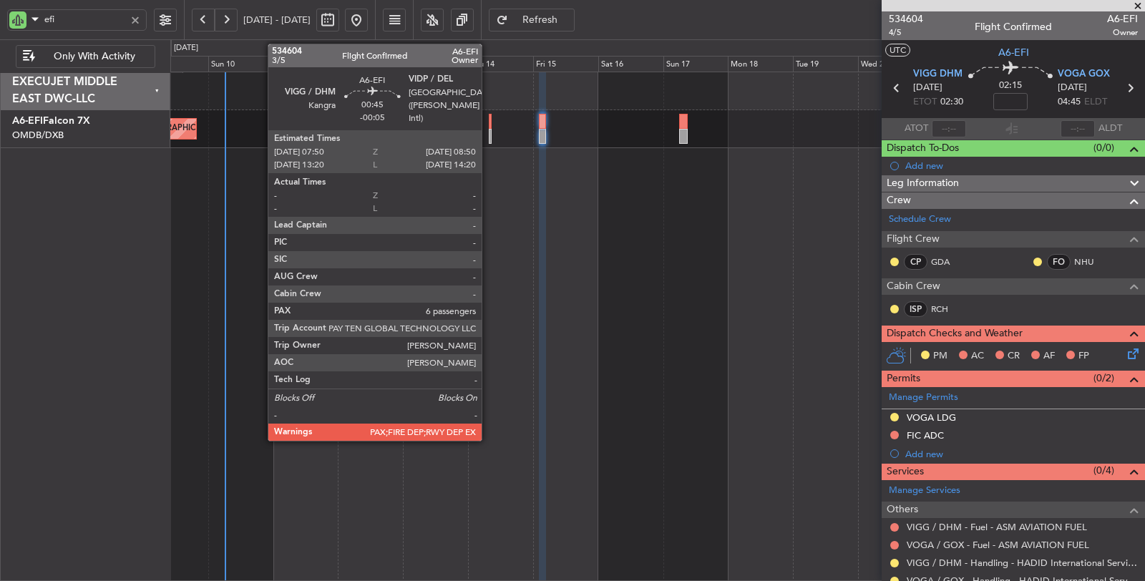
click at [489, 137] on div at bounding box center [490, 136] width 3 height 15
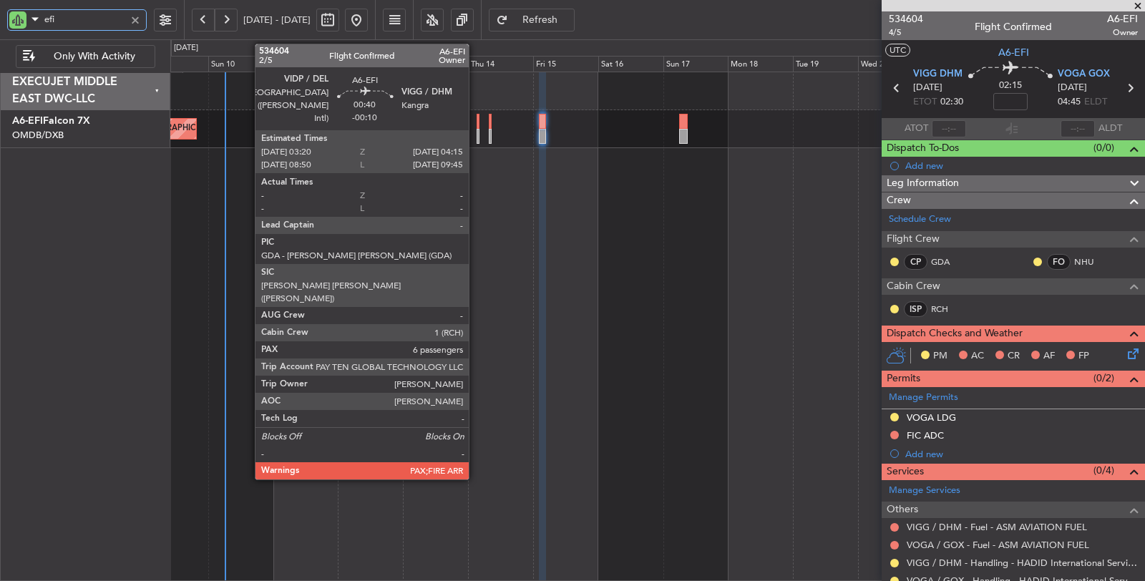
click at [476, 137] on div at bounding box center [477, 136] width 3 height 15
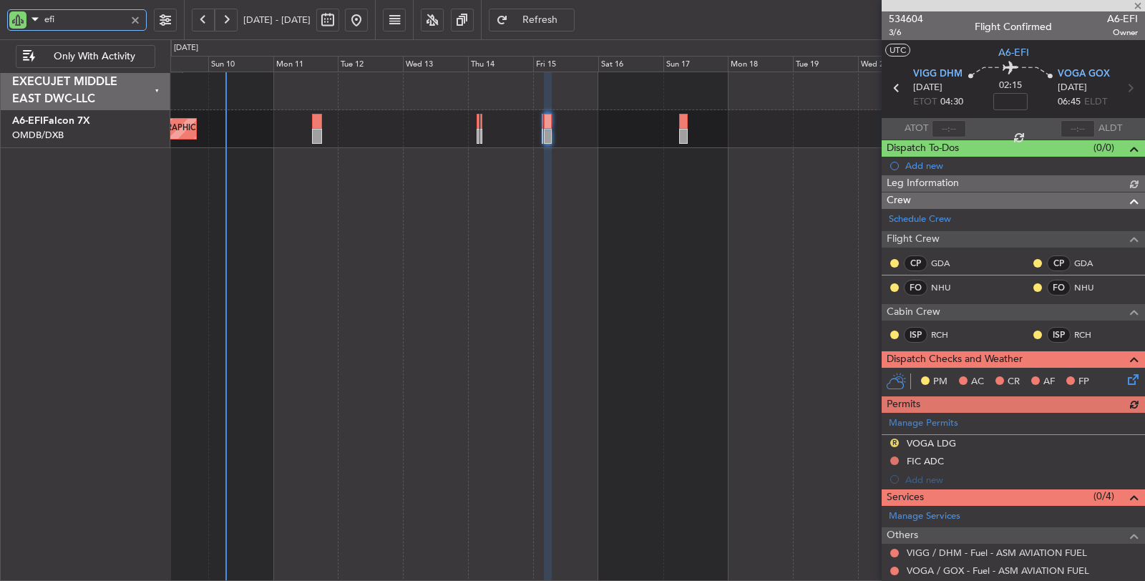
drag, startPoint x: 11, startPoint y: 16, endPoint x: 0, endPoint y: 18, distance: 11.6
click at [0, 18] on div "efi" at bounding box center [92, 19] width 184 height 39
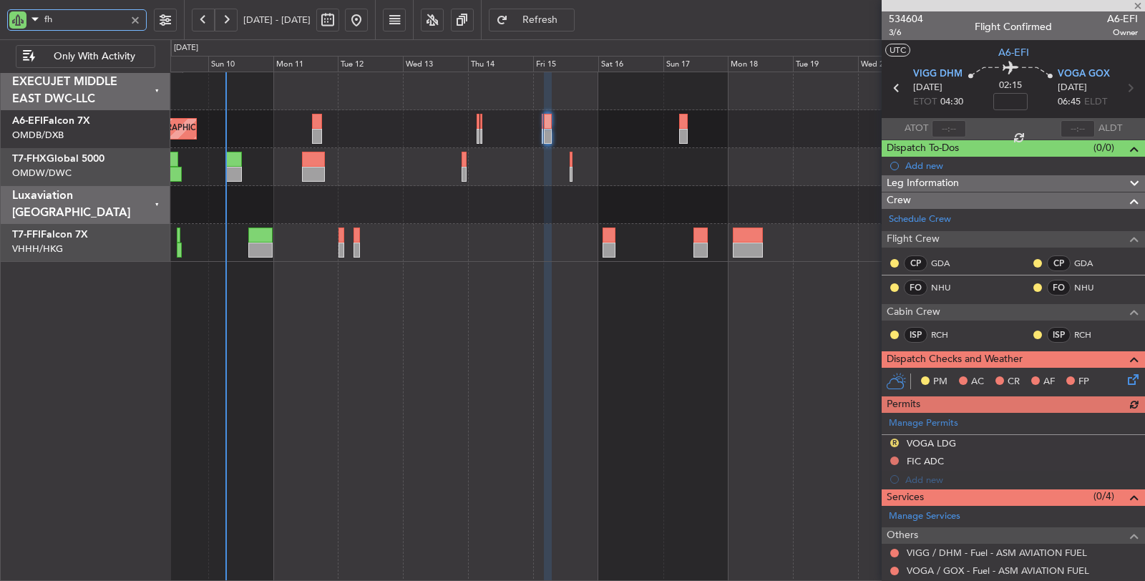
type input "fhx"
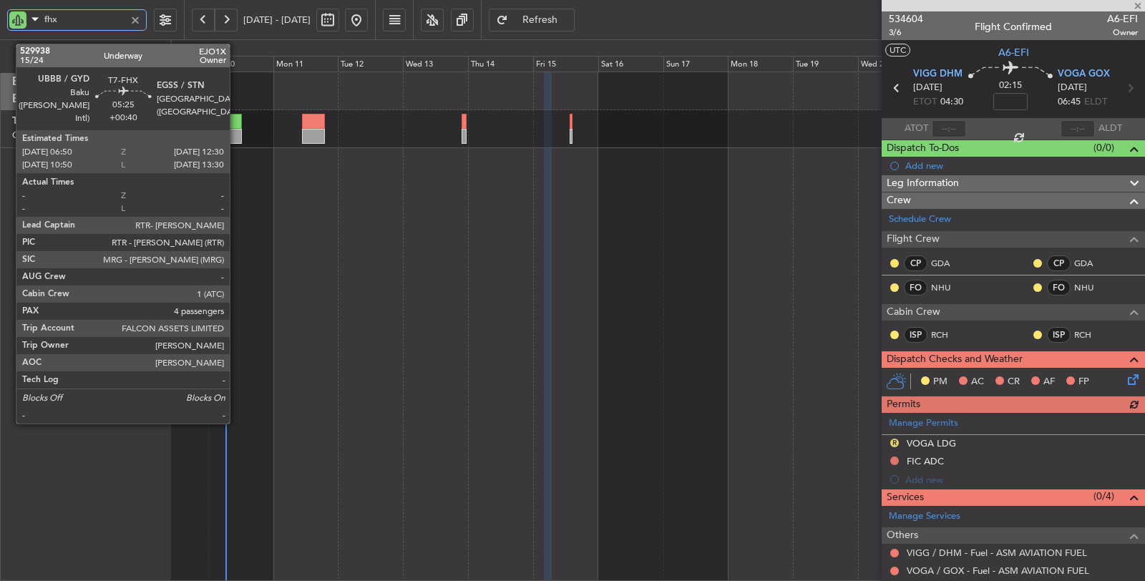
click at [237, 131] on div at bounding box center [234, 136] width 16 height 15
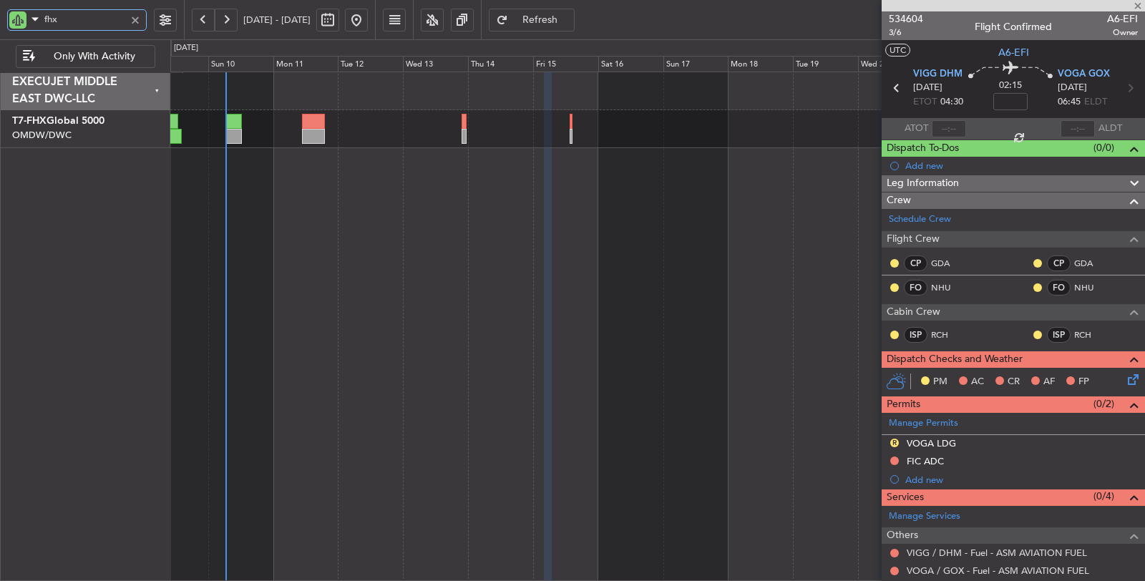
type input "+00:40"
type input "4"
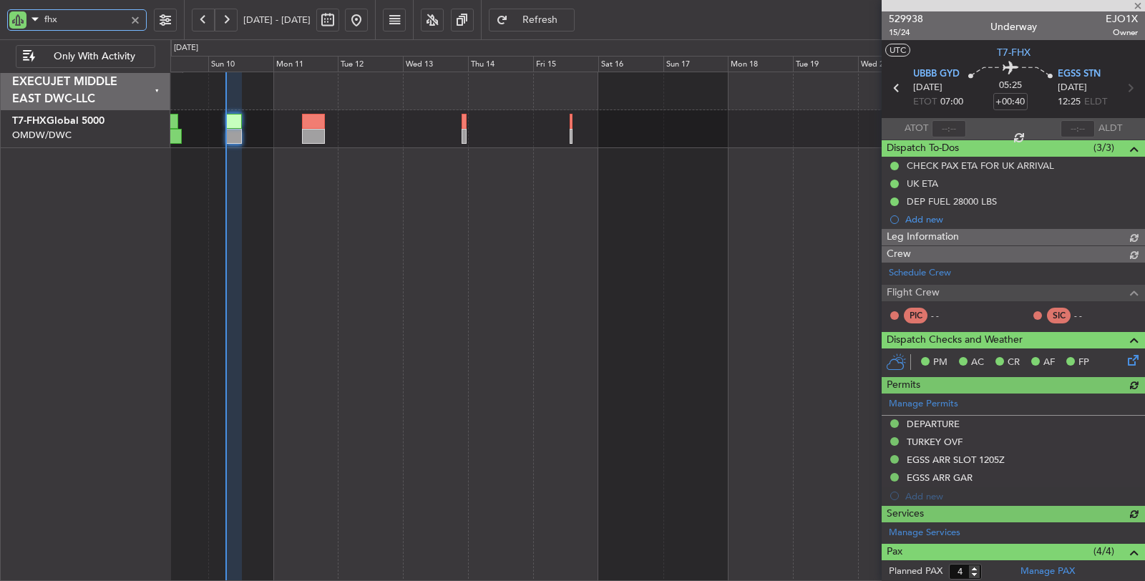
type input "Dherander Fithani (DHF)"
type input "6717"
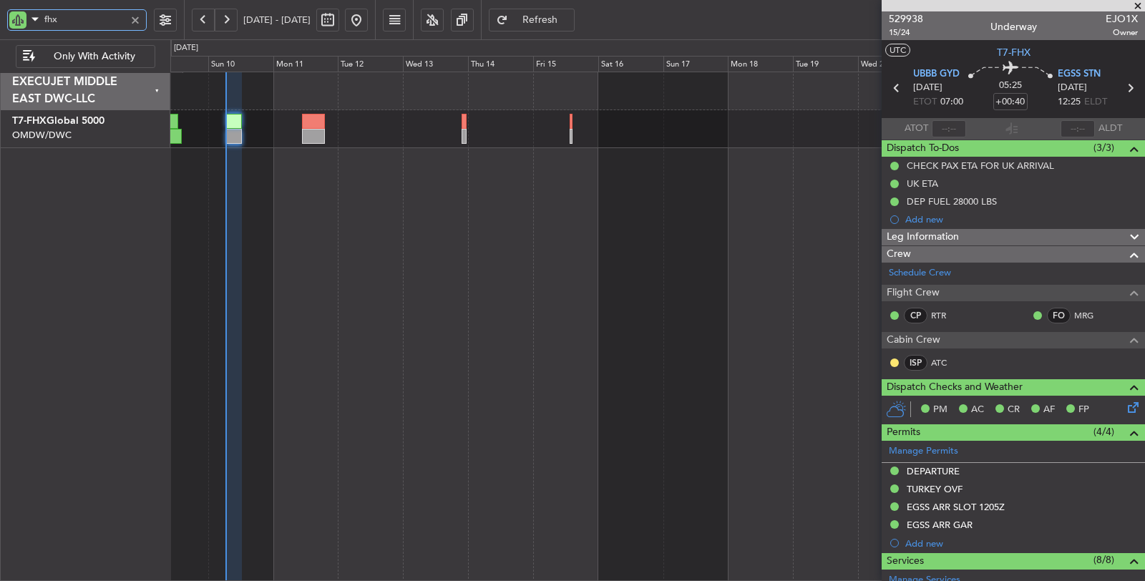
type input "fhx"
click at [554, 19] on button "Refresh" at bounding box center [532, 20] width 86 height 23
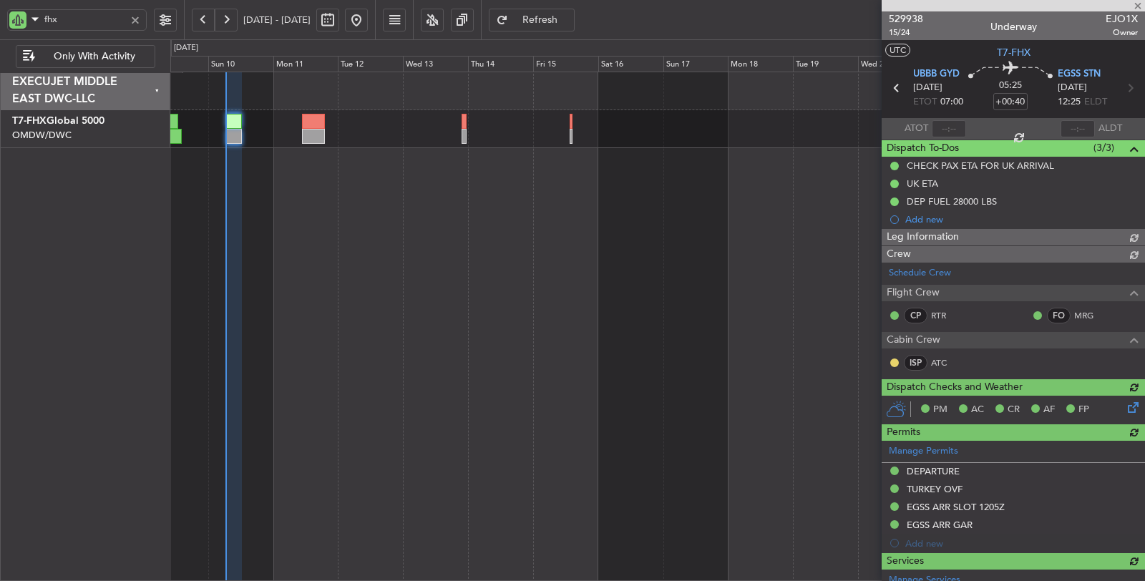
type input "Dherander Fithani (DHF)"
type input "6717"
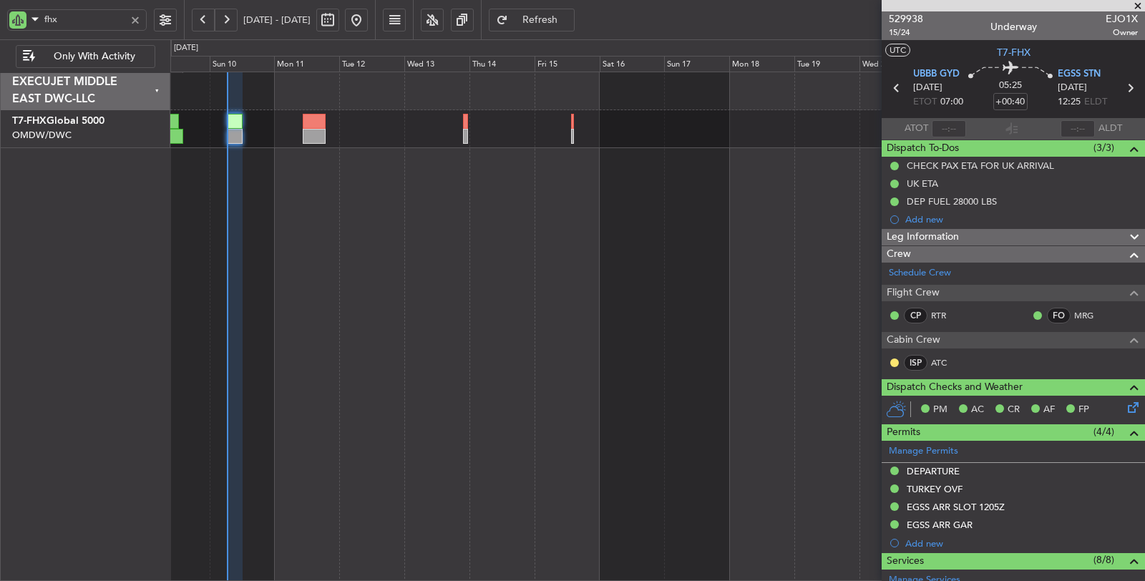
click at [566, 16] on span "Refresh" at bounding box center [540, 20] width 59 height 10
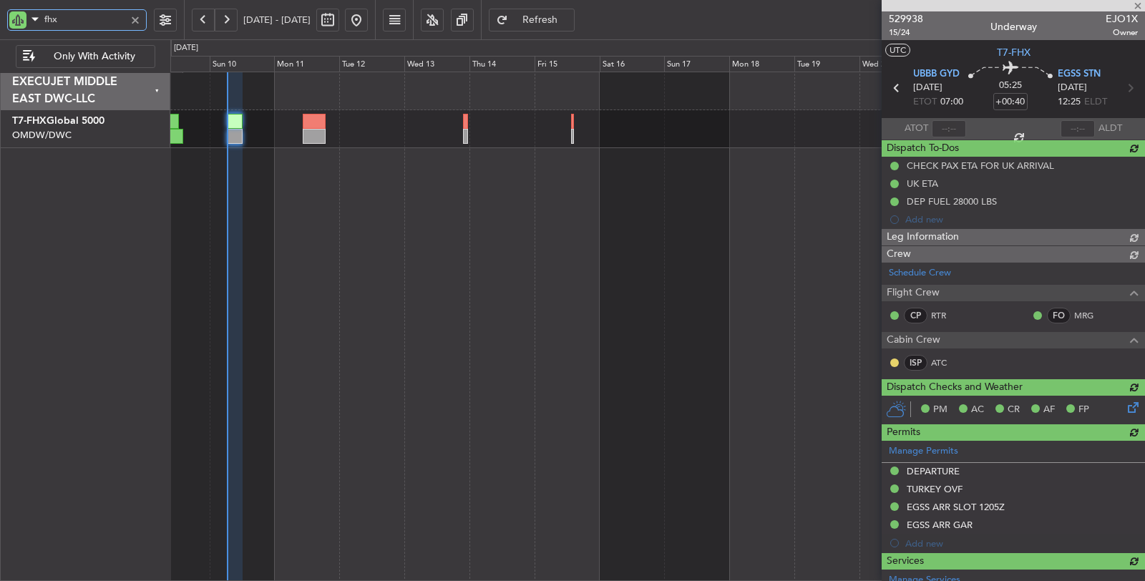
drag, startPoint x: 89, startPoint y: 24, endPoint x: 0, endPoint y: 32, distance: 89.1
click at [0, 32] on div "fhx" at bounding box center [92, 19] width 184 height 39
type input "e"
type input "Dherander Fithani (DHF)"
type input "6717"
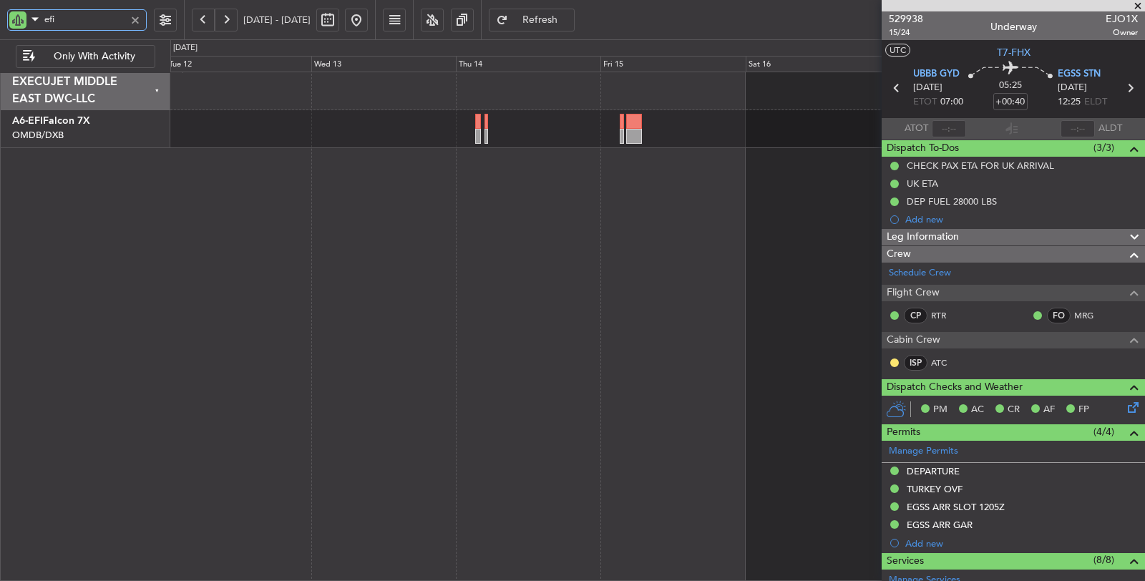
type input "efi"
type input "Dherander Fithani (DHF)"
type input "6717"
type input "Dherander Fithani (DHF)"
type input "6717"
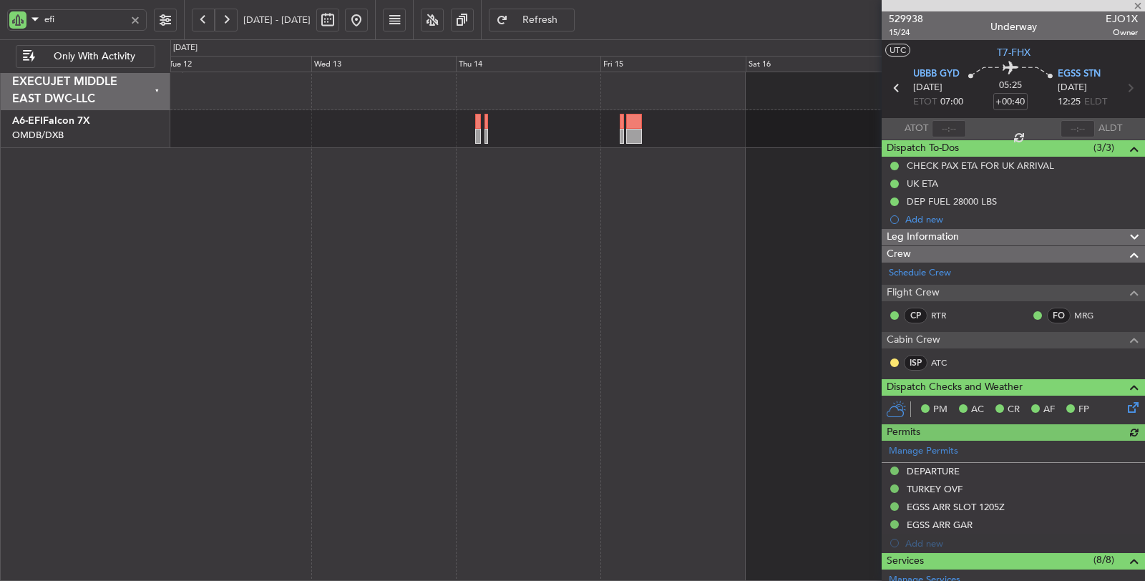
type input "Dherander Fithani (DHF)"
type input "6717"
click at [565, 17] on span "Refresh" at bounding box center [540, 20] width 59 height 10
type input "Dherander Fithani (DHF)"
type input "6717"
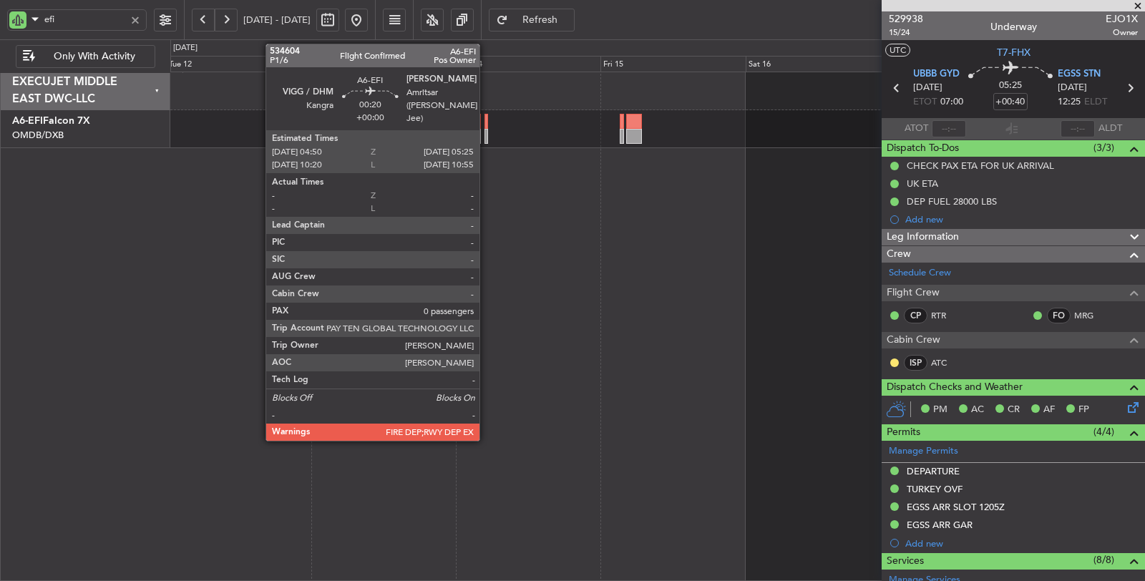
click at [486, 140] on div at bounding box center [486, 136] width 4 height 15
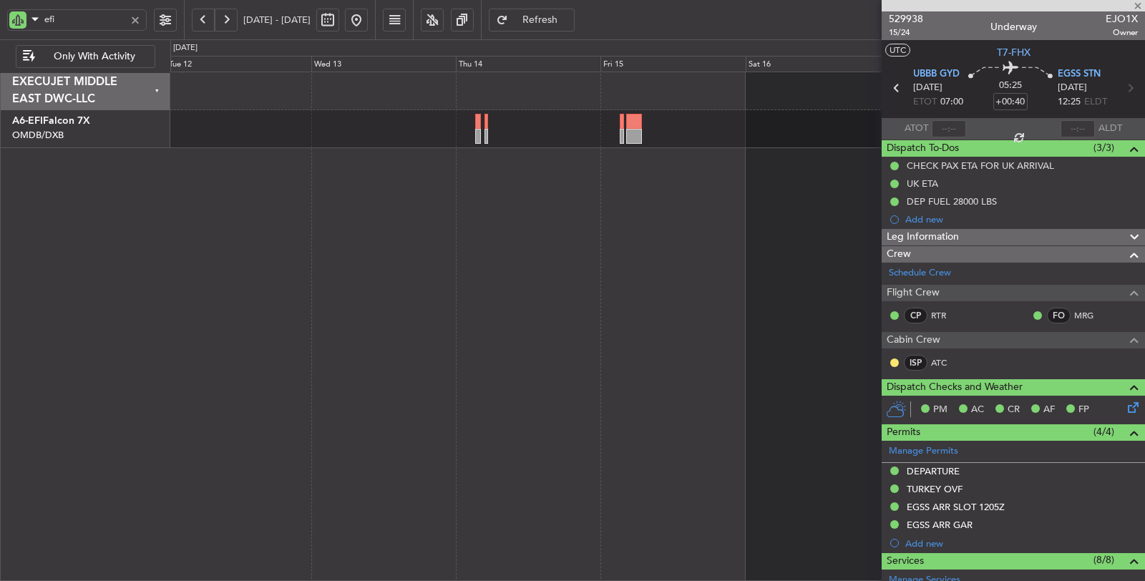
type input "0"
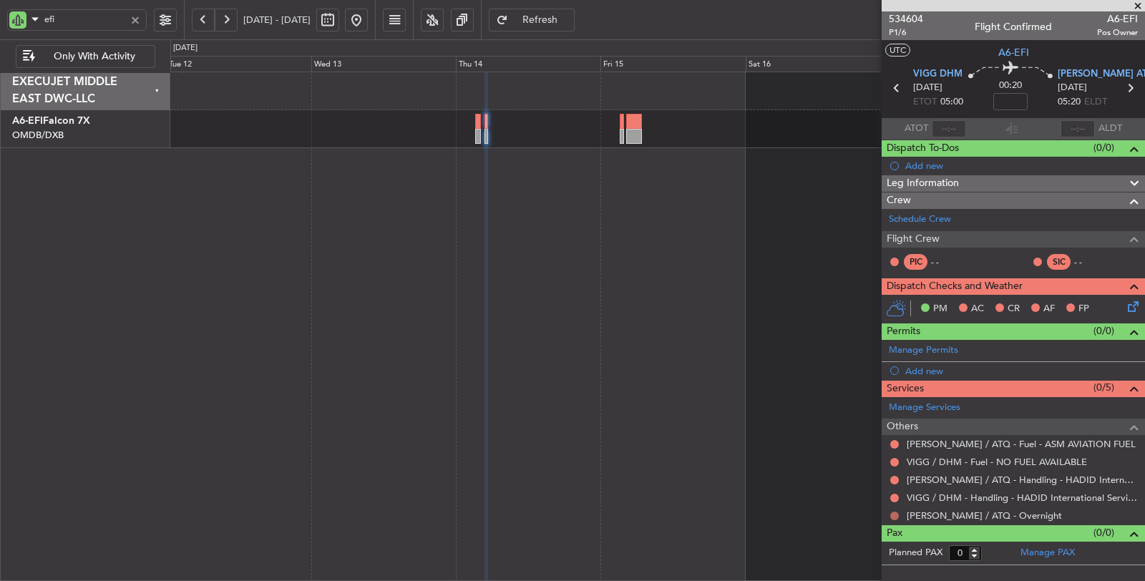
click at [893, 512] on button at bounding box center [894, 515] width 9 height 9
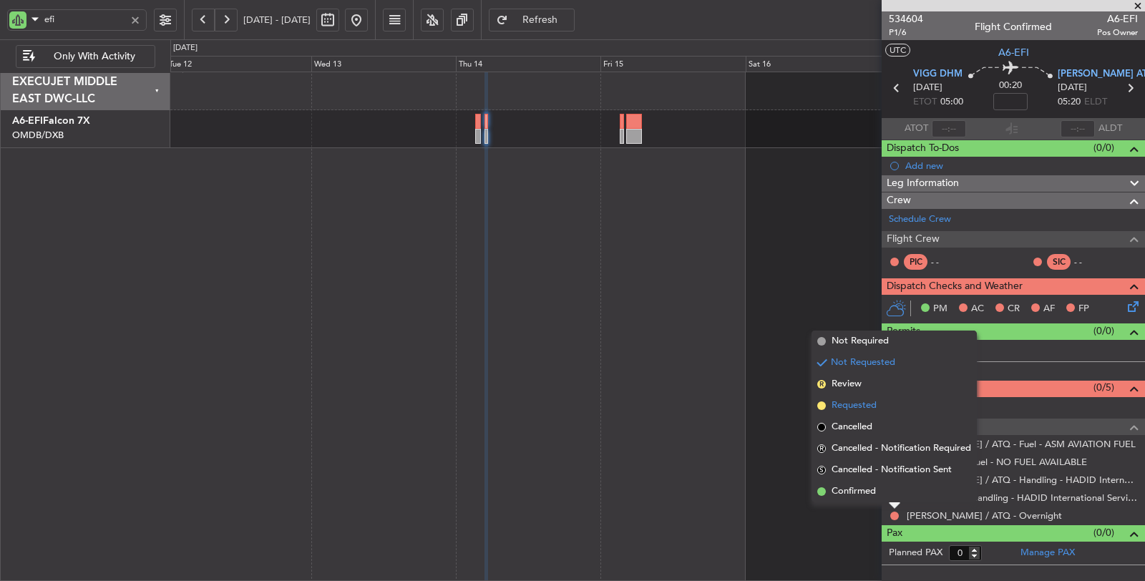
click at [857, 409] on span "Requested" at bounding box center [853, 405] width 45 height 14
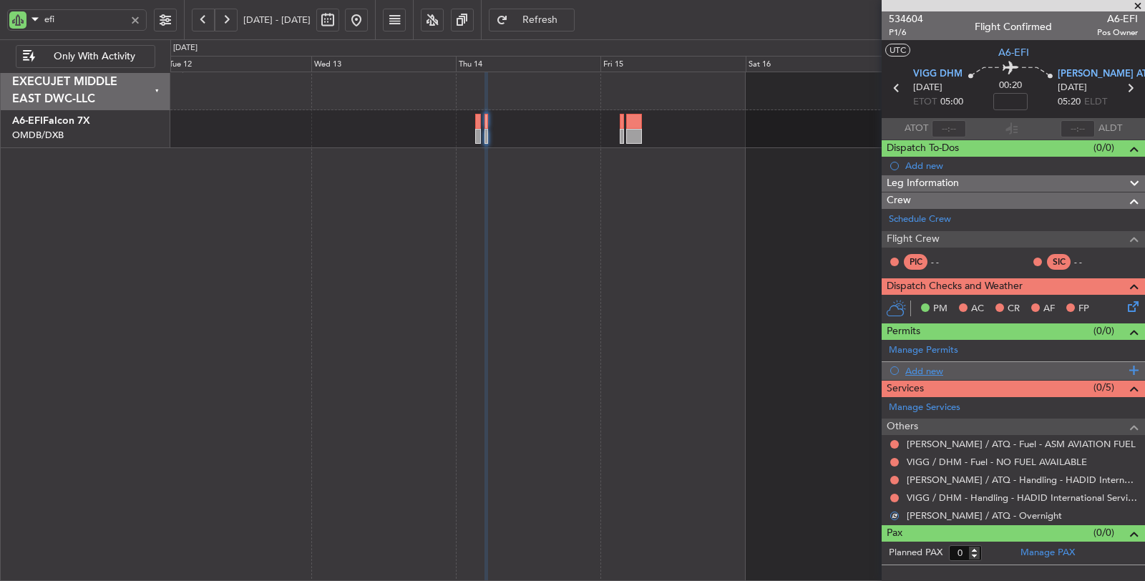
click at [919, 366] on div "Add new" at bounding box center [1015, 371] width 220 height 12
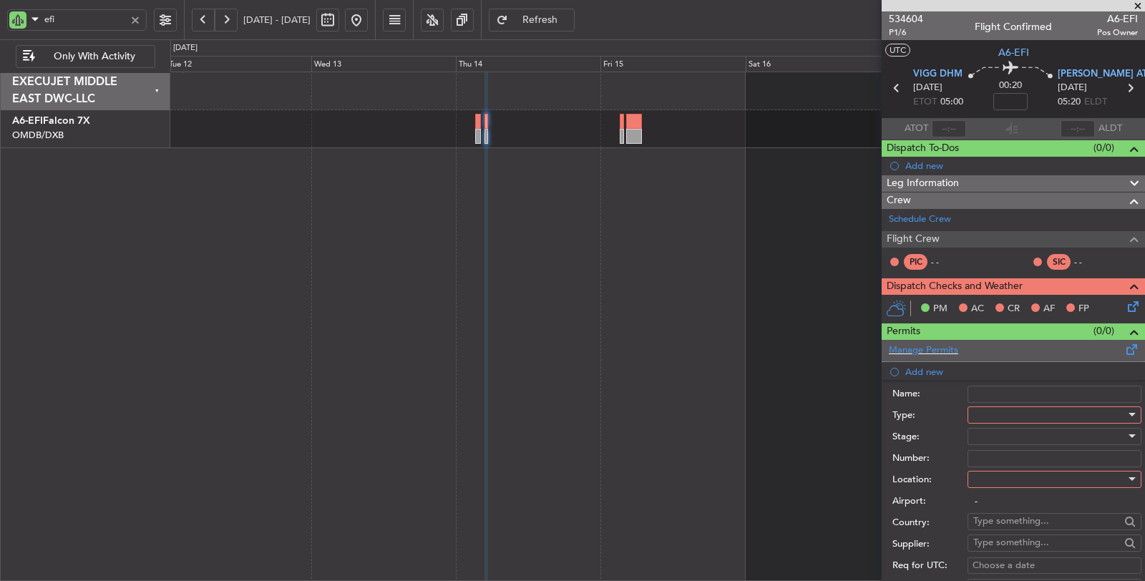
scroll to position [159, 0]
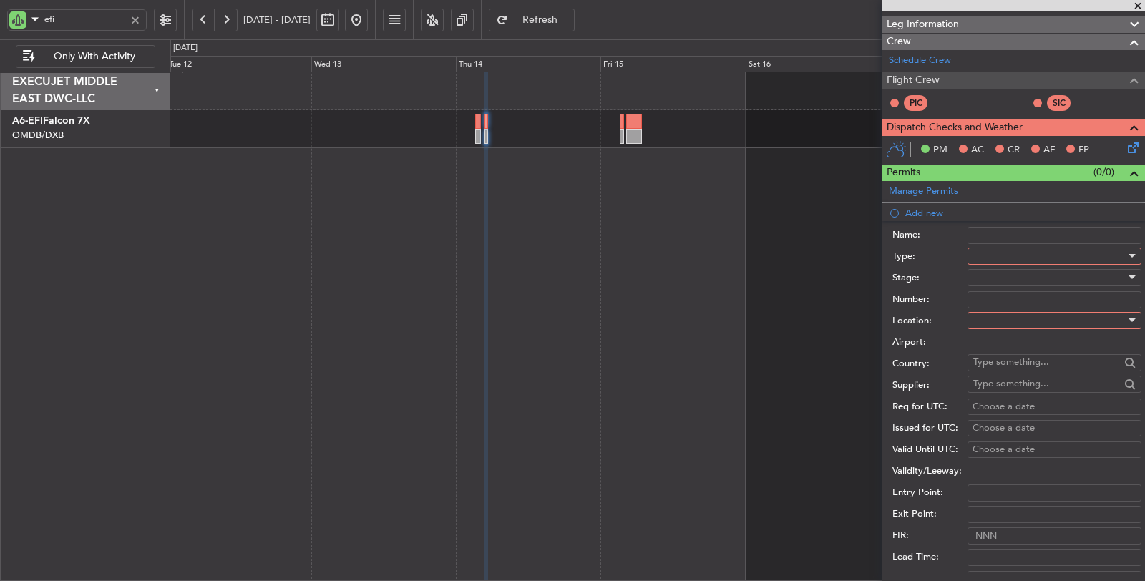
click at [1001, 254] on div at bounding box center [1049, 255] width 152 height 21
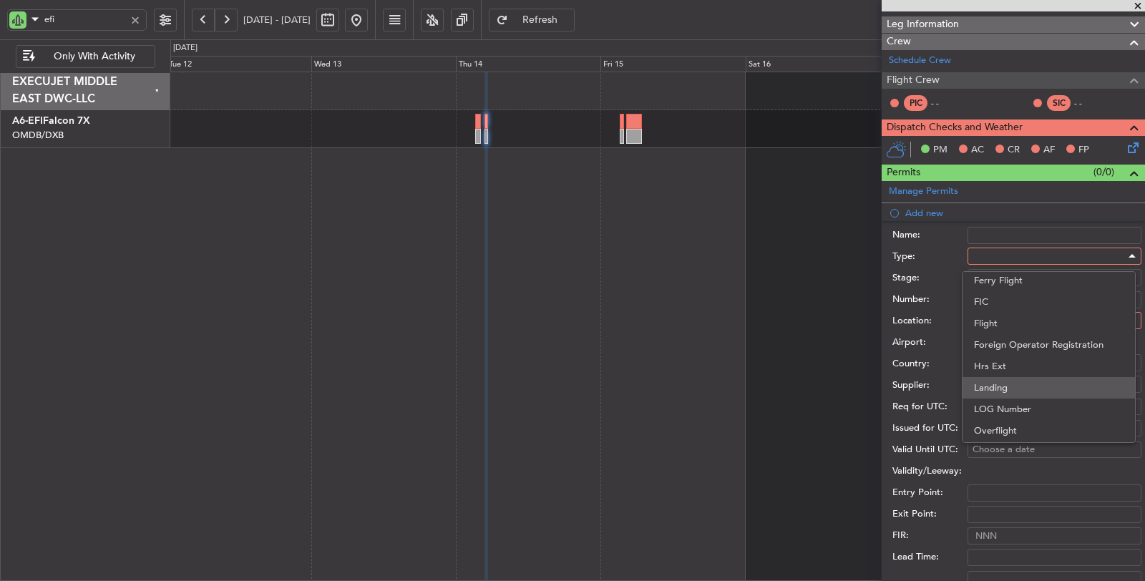
click at [1007, 386] on span "Landing" at bounding box center [1049, 387] width 150 height 21
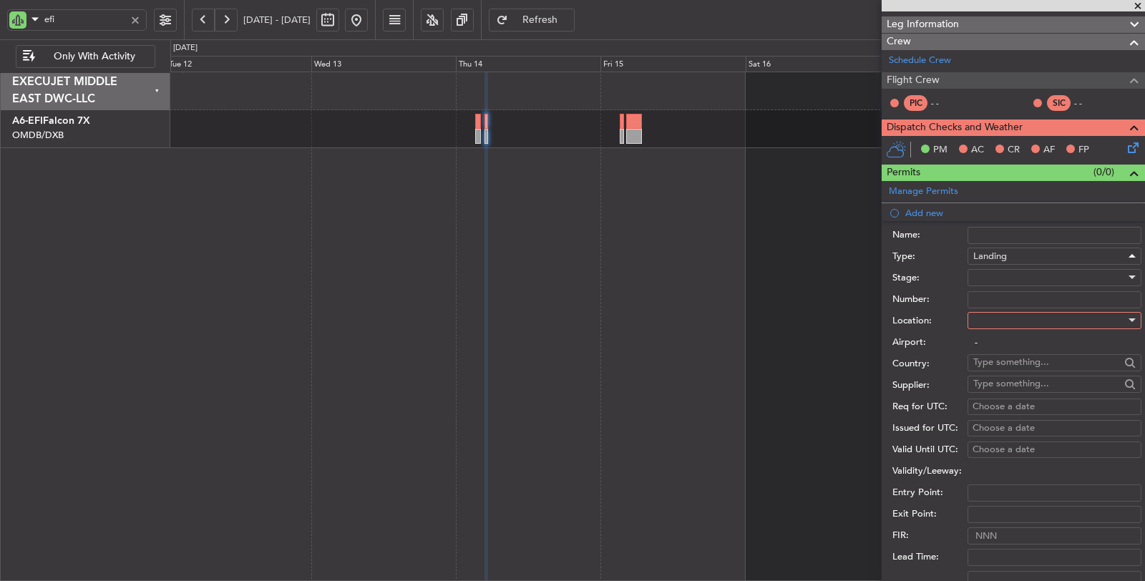
scroll to position [291, 0]
click at [1003, 278] on div at bounding box center [1049, 277] width 152 height 21
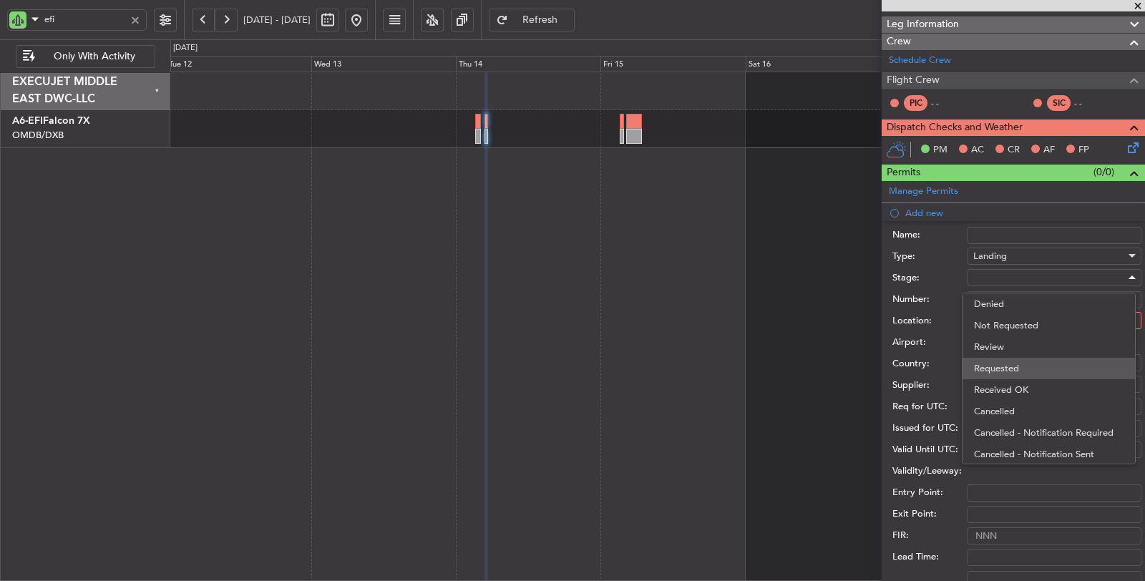
click at [997, 365] on span "Requested" at bounding box center [1049, 368] width 150 height 21
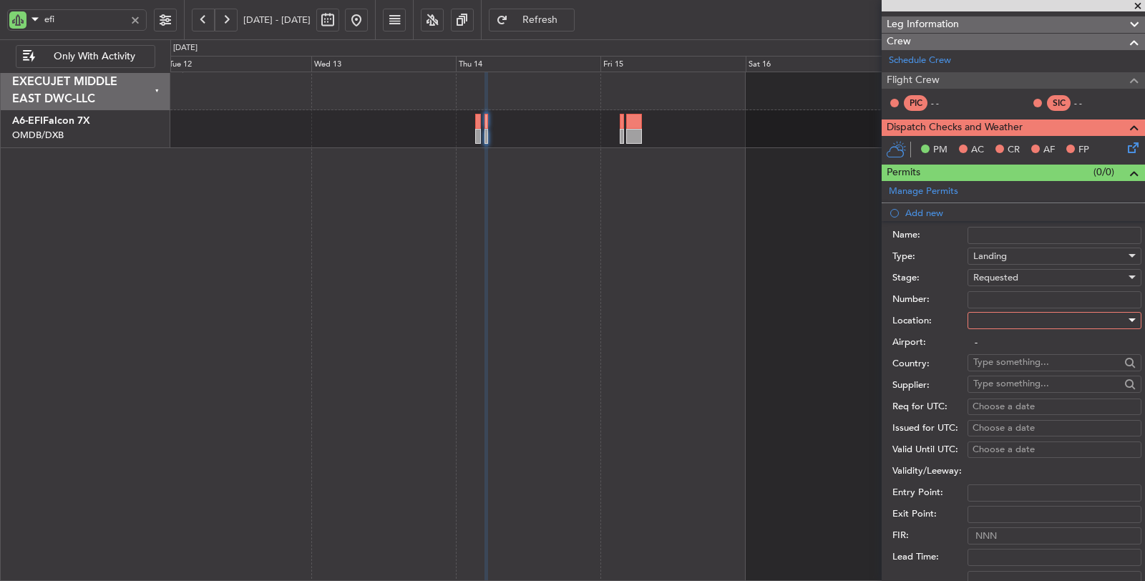
click at [1002, 313] on div at bounding box center [1049, 320] width 152 height 21
click at [1001, 390] on span "Arrival" at bounding box center [1049, 389] width 150 height 21
type input "[PERSON_NAME] / ATQ"
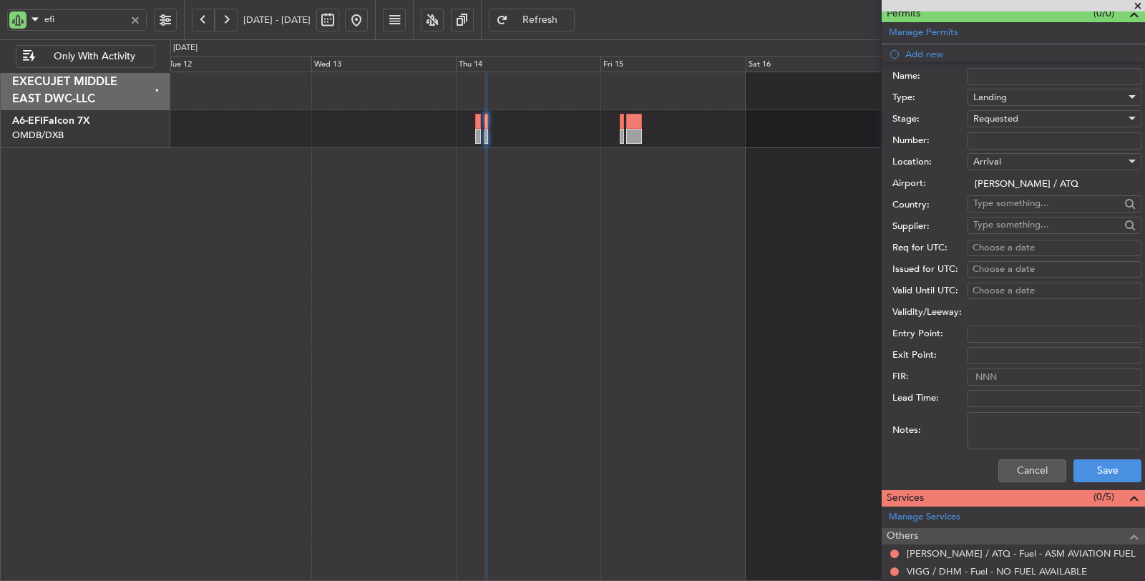
click at [1007, 430] on textarea "Notes:" at bounding box center [1054, 430] width 174 height 37
type textarea "V"
type textarea "[DEMOGRAPHIC_DATA]"
click at [1084, 461] on button "Save" at bounding box center [1107, 470] width 68 height 23
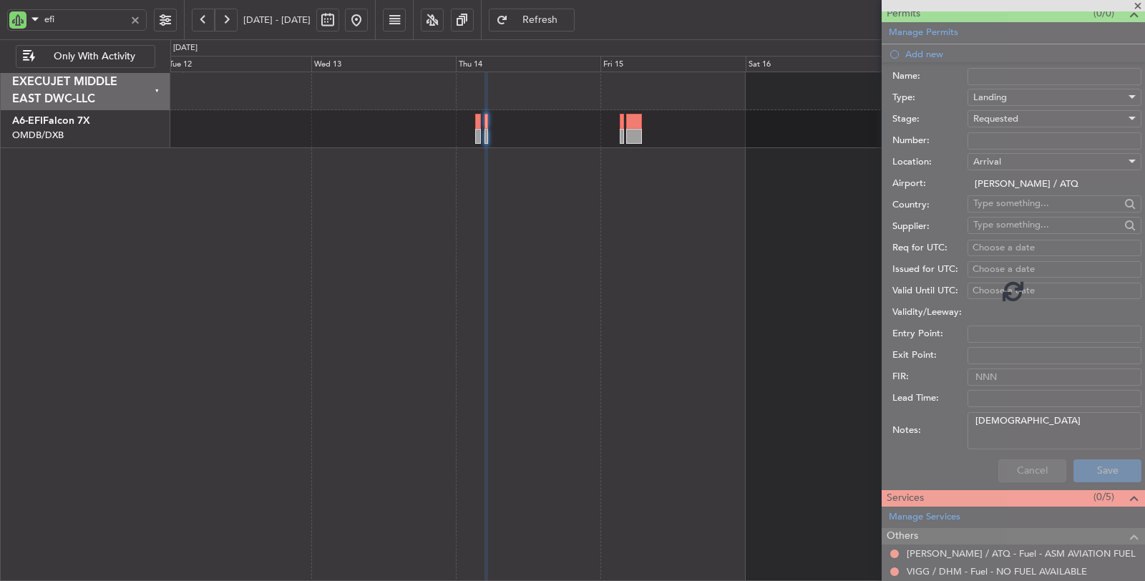
scroll to position [0, 0]
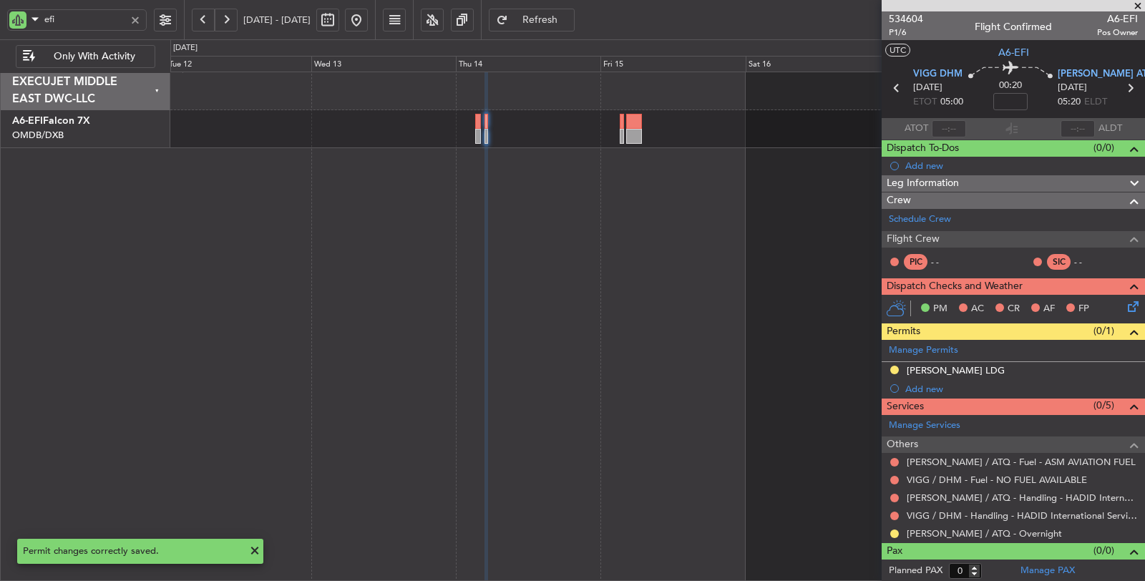
click at [1126, 89] on icon at bounding box center [1129, 88] width 19 height 19
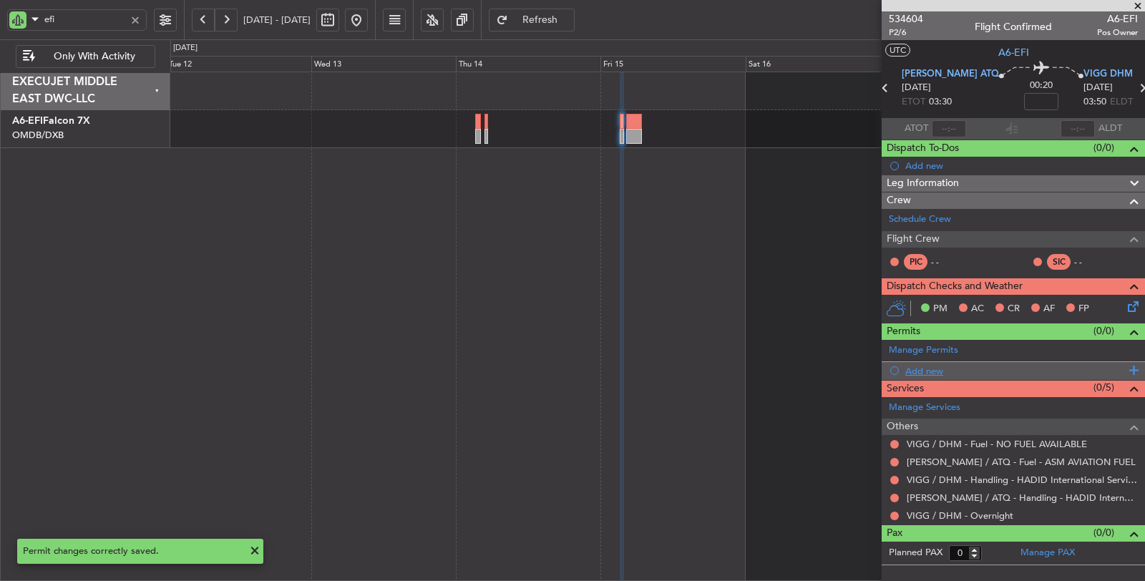
click at [916, 372] on div "Add new" at bounding box center [1015, 371] width 220 height 12
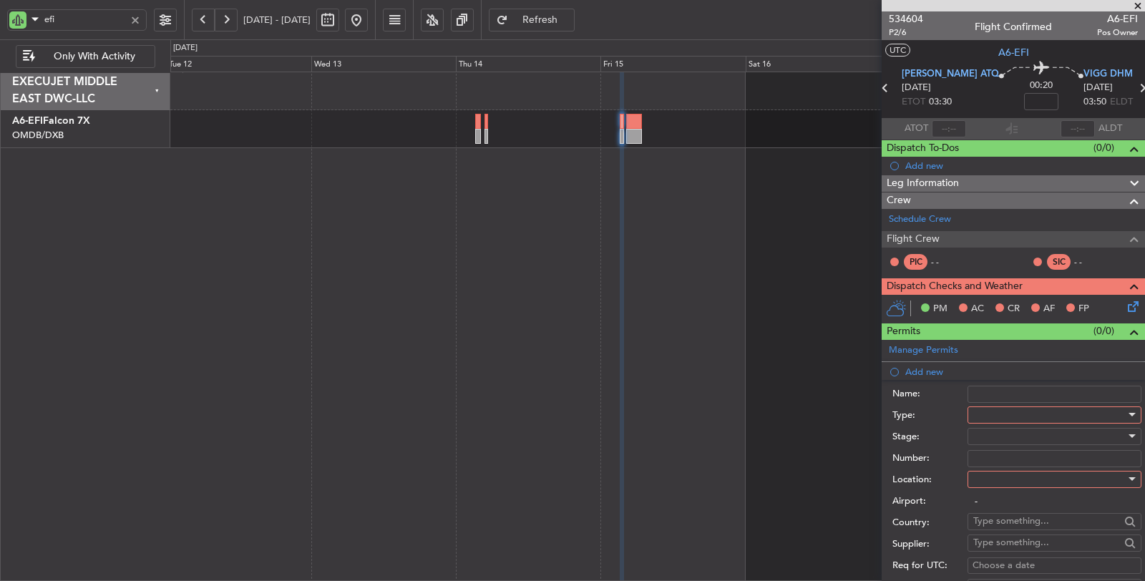
click at [995, 412] on div at bounding box center [1049, 414] width 152 height 21
click at [996, 547] on span "Landing" at bounding box center [1049, 546] width 150 height 21
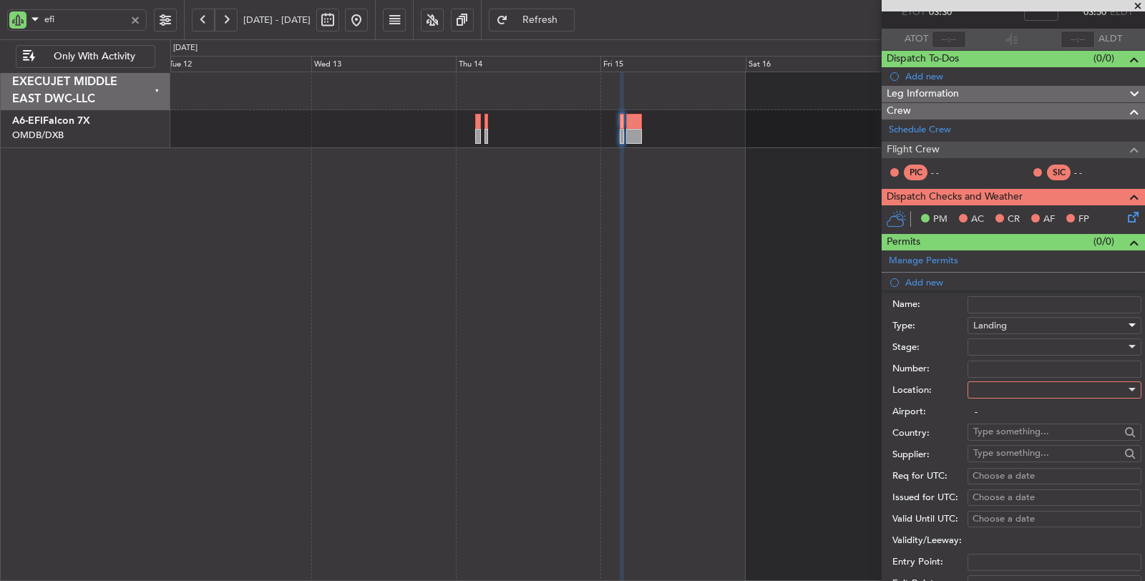
scroll to position [238, 0]
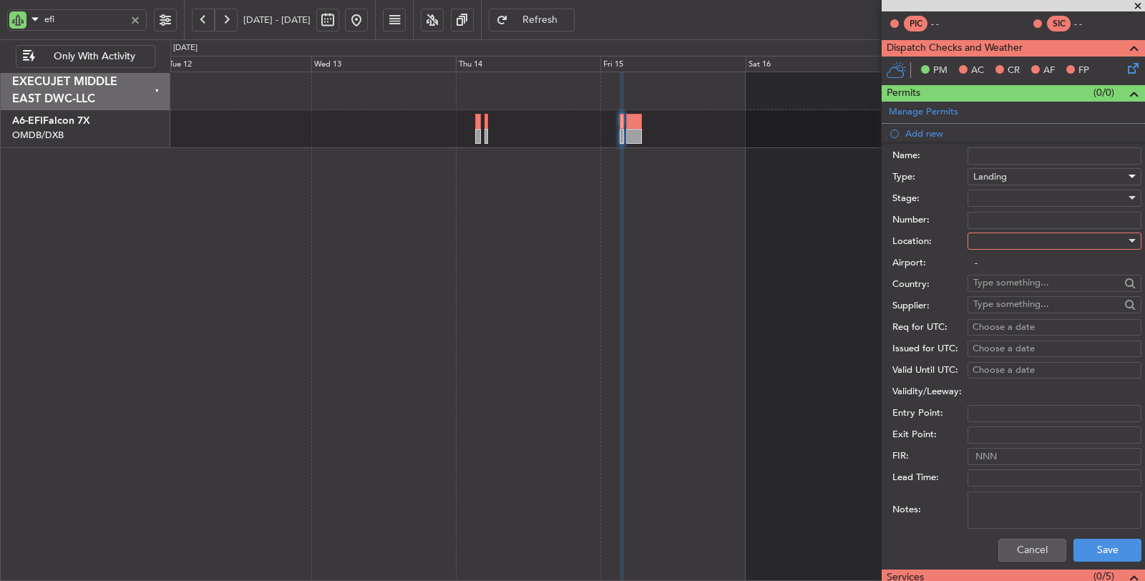
click at [1000, 197] on div at bounding box center [1049, 197] width 152 height 21
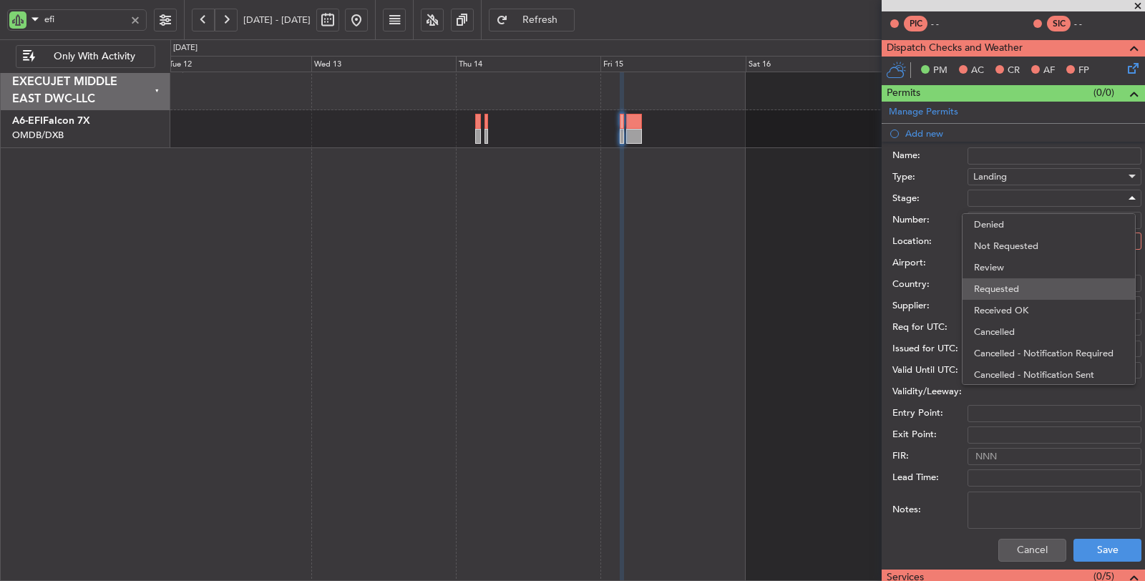
click at [1005, 279] on span "Requested" at bounding box center [1049, 288] width 150 height 21
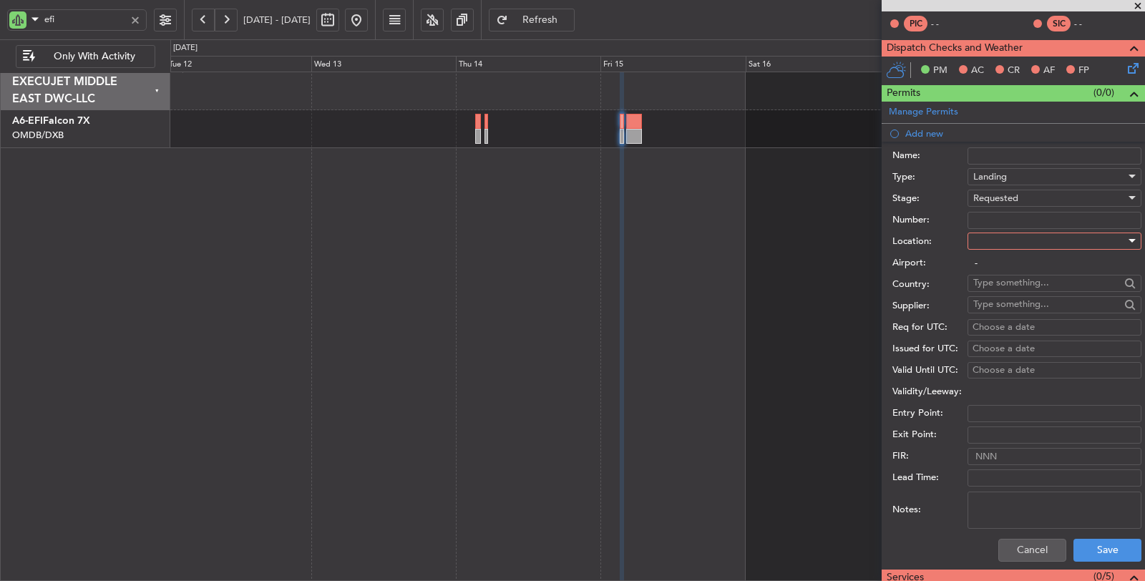
click at [996, 230] on div at bounding box center [1049, 240] width 152 height 21
click at [993, 305] on span "Arrival" at bounding box center [1049, 310] width 150 height 21
type input "VIGG / DHM"
click at [1014, 515] on textarea "Notes:" at bounding box center [1054, 509] width 174 height 37
type textarea "[DEMOGRAPHIC_DATA]"
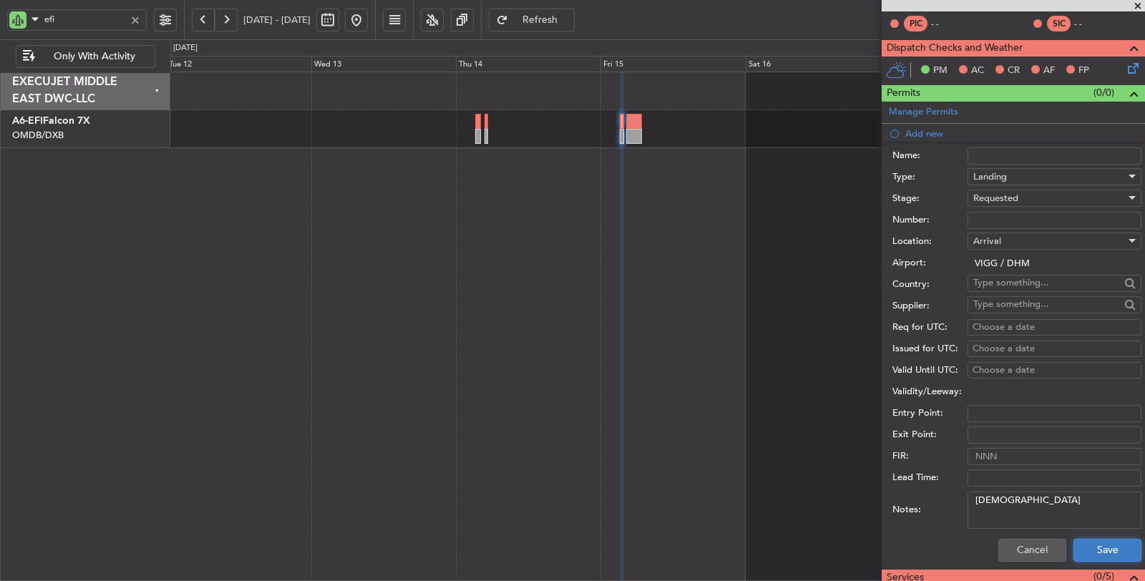
click at [1084, 548] on button "Save" at bounding box center [1107, 550] width 68 height 23
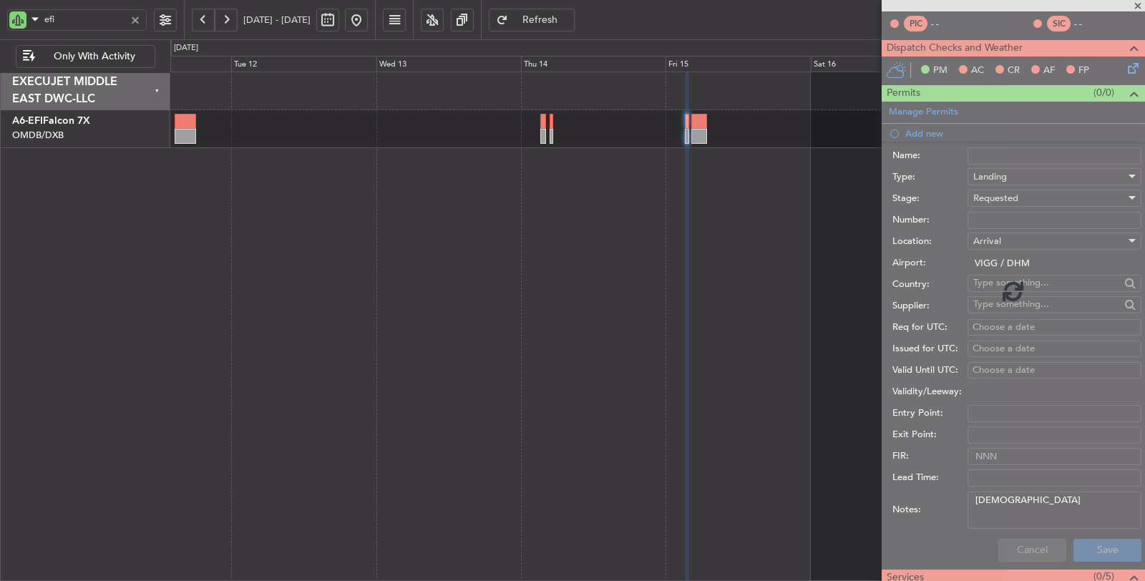
click at [755, 332] on div at bounding box center [657, 327] width 975 height 510
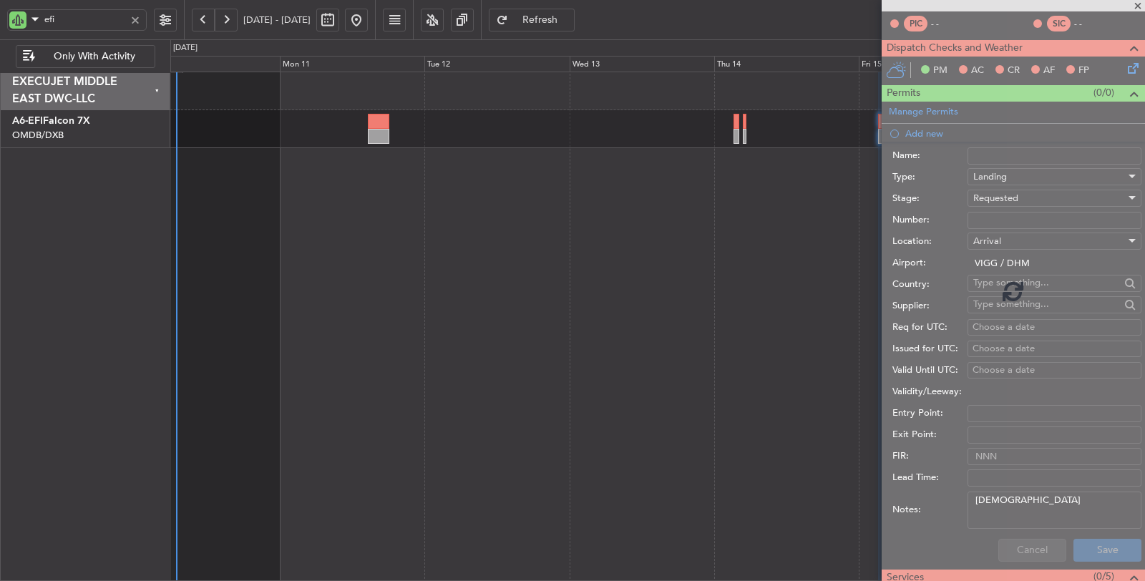
scroll to position [0, 0]
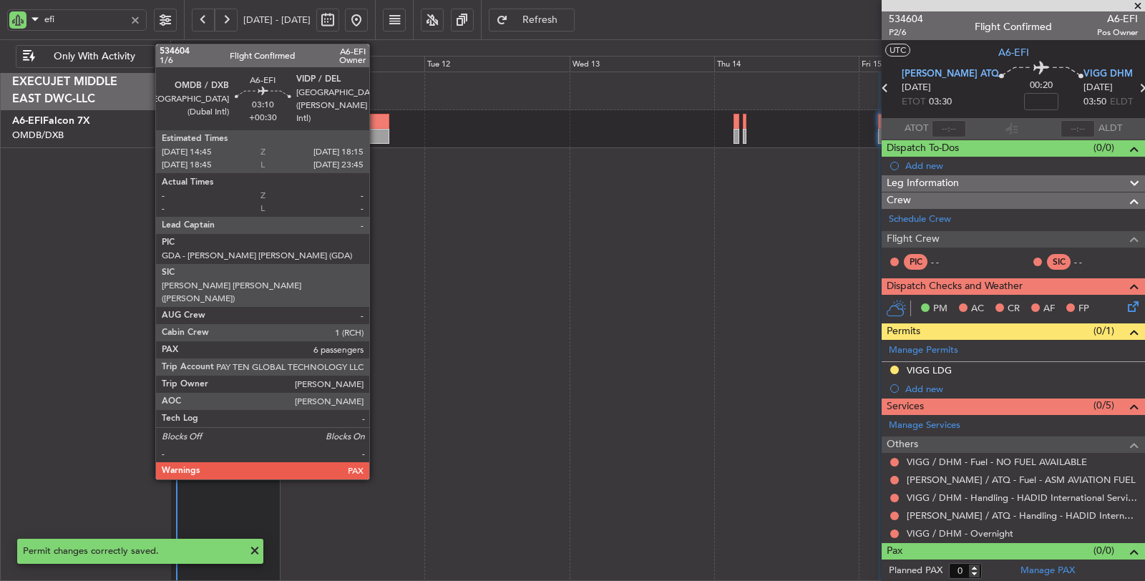
click at [376, 129] on div at bounding box center [378, 136] width 21 height 15
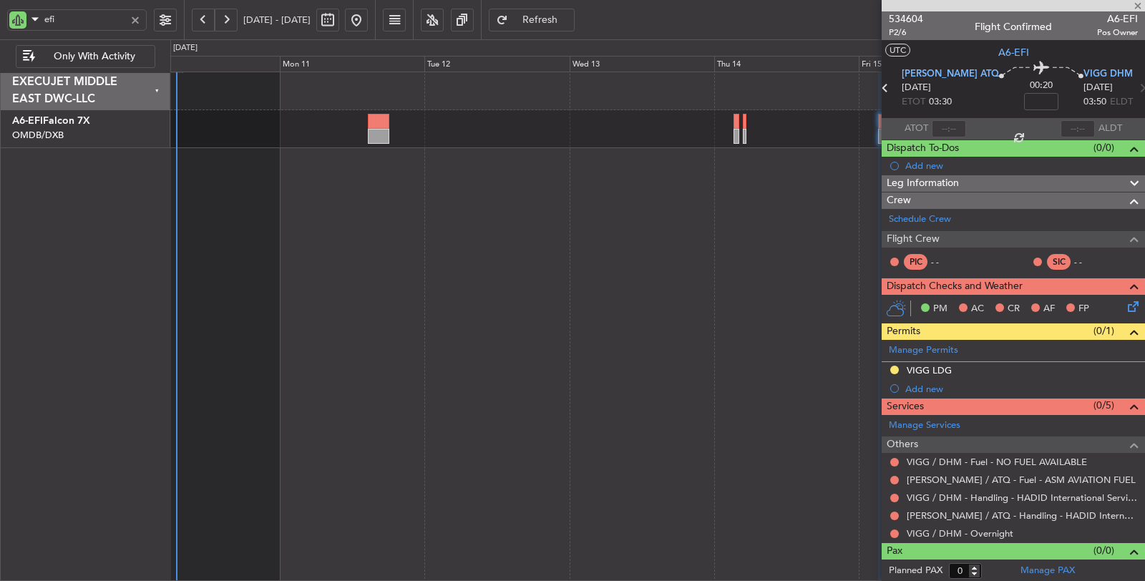
type input "+00:30"
type input "6"
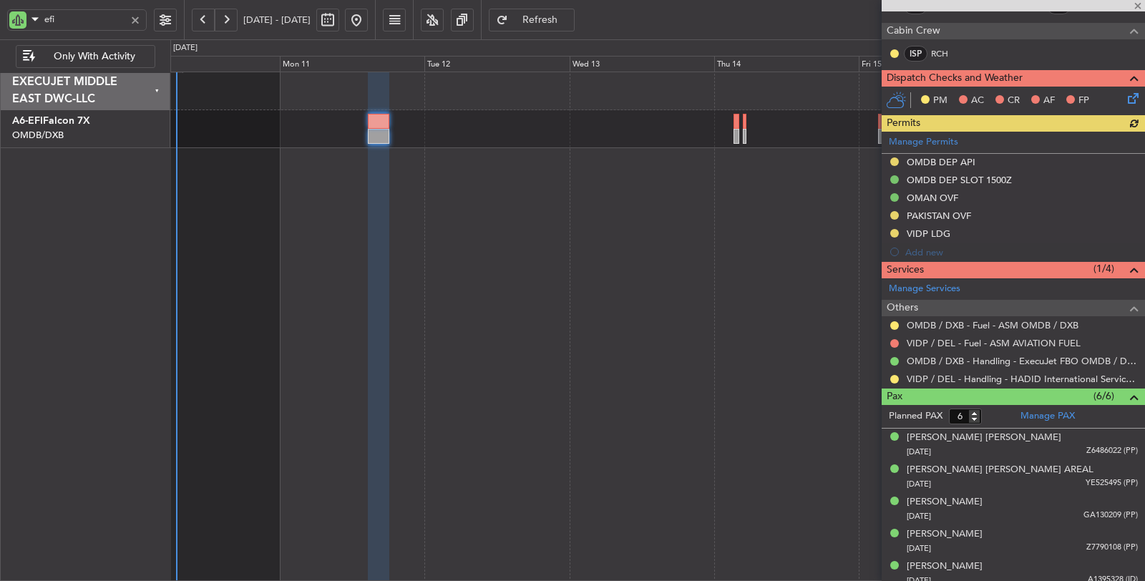
scroll to position [318, 0]
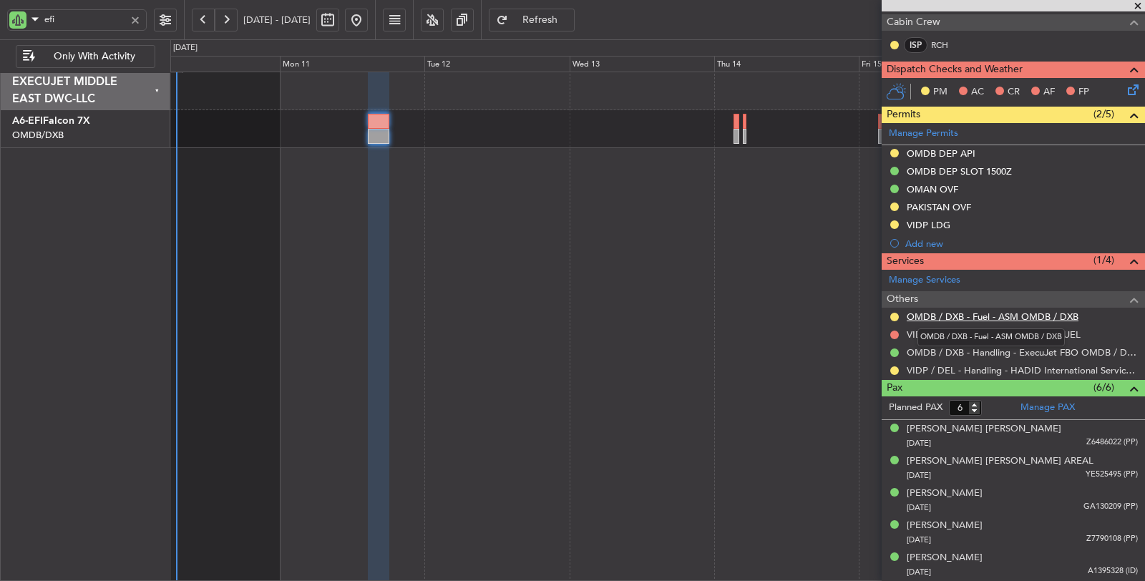
click at [1000, 316] on link "OMDB / DXB - Fuel - ASM OMDB / DXB" at bounding box center [992, 316] width 172 height 12
click at [127, 14] on div at bounding box center [135, 20] width 16 height 16
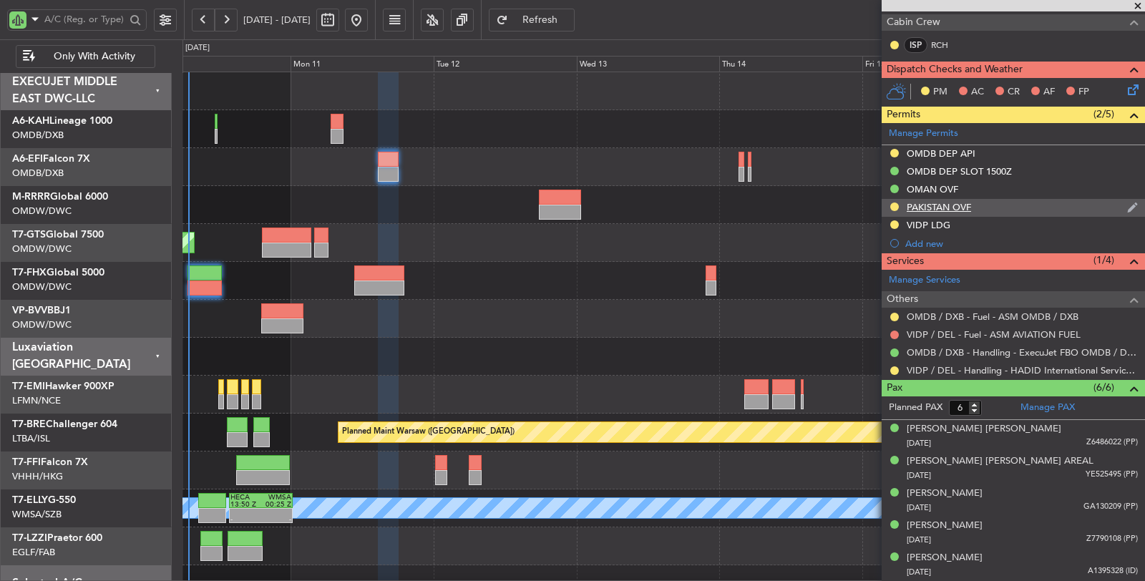
click at [931, 201] on div "PAKISTAN OVF" at bounding box center [938, 207] width 64 height 12
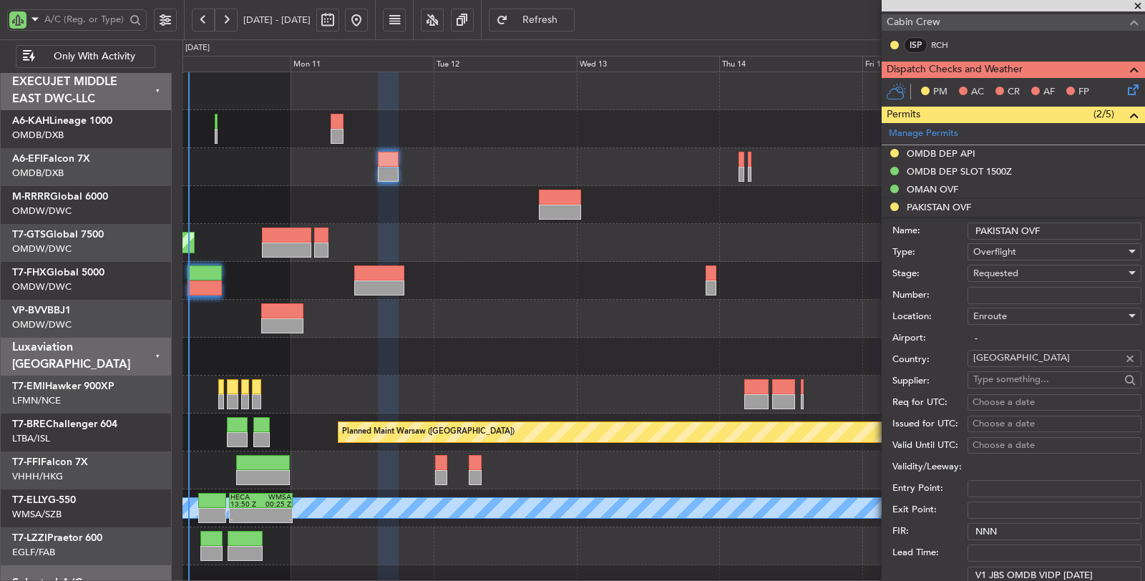
scroll to position [556, 0]
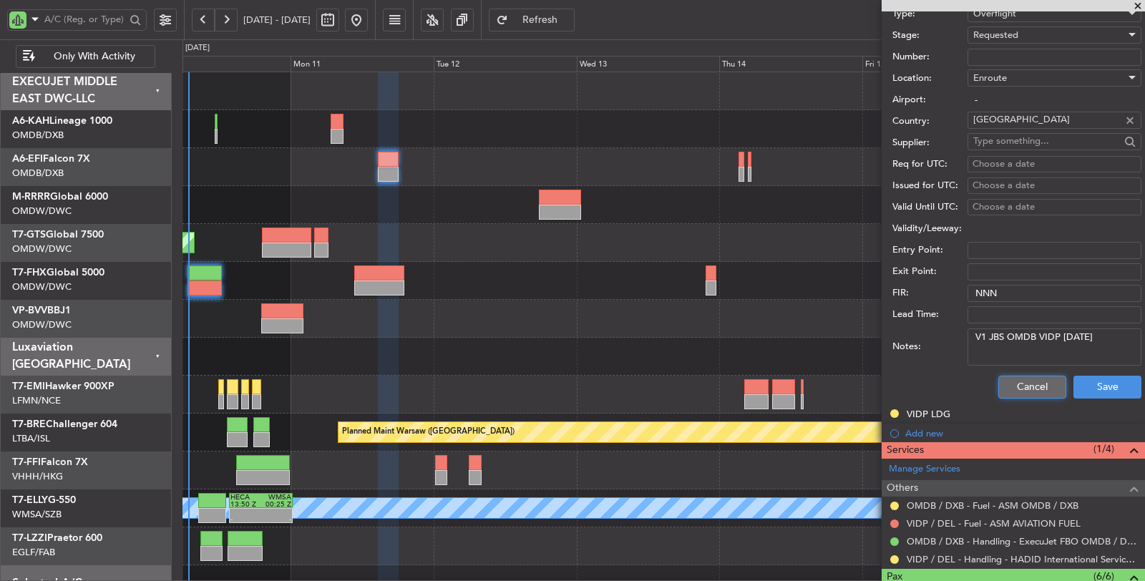
click at [1009, 383] on button "Cancel" at bounding box center [1032, 387] width 68 height 23
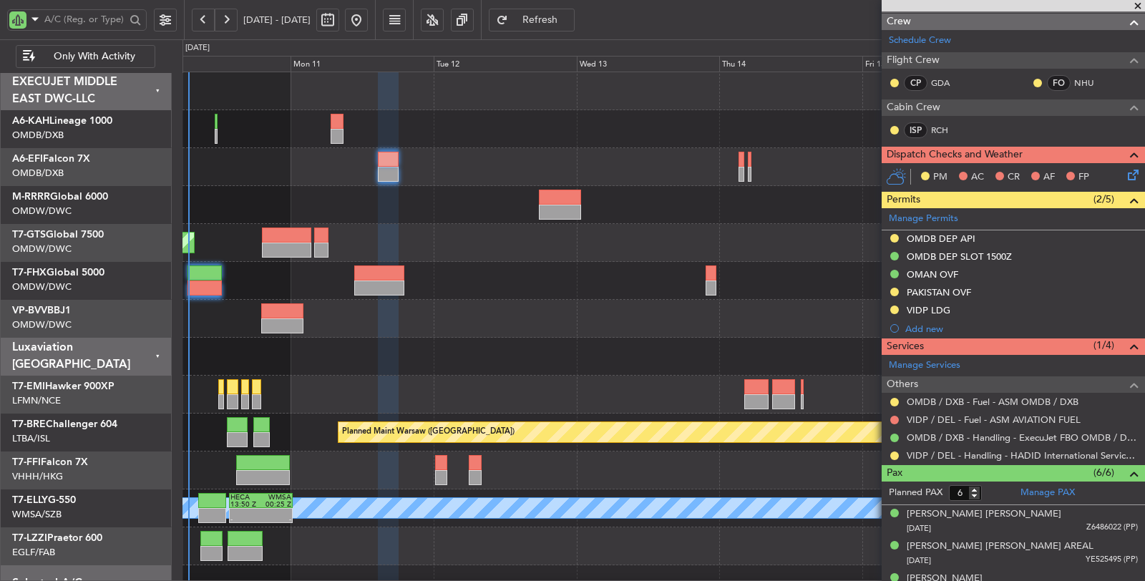
scroll to position [186, 0]
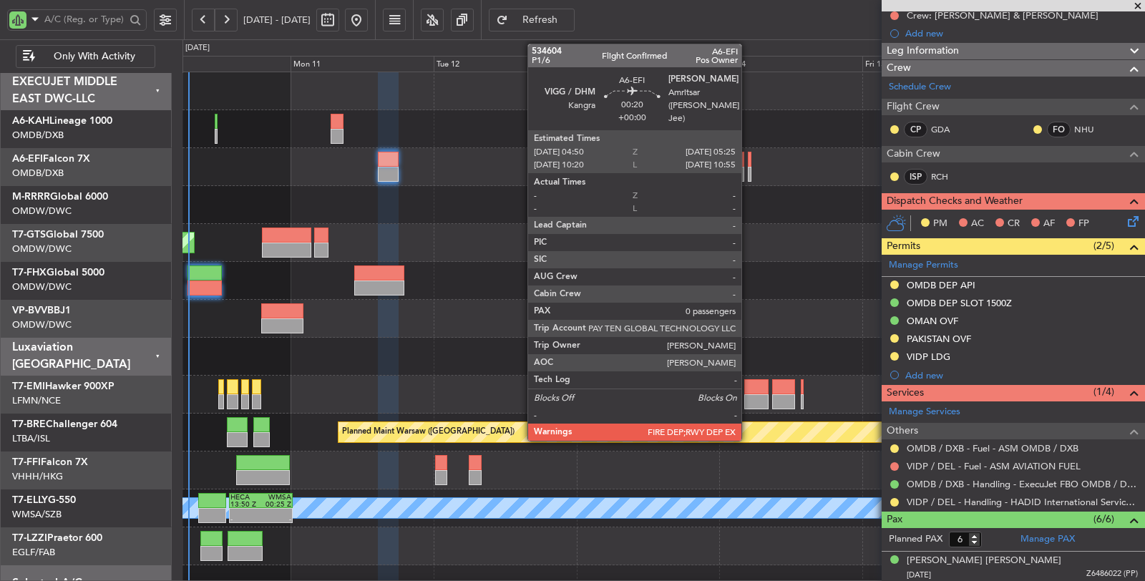
click at [748, 179] on div at bounding box center [750, 174] width 4 height 15
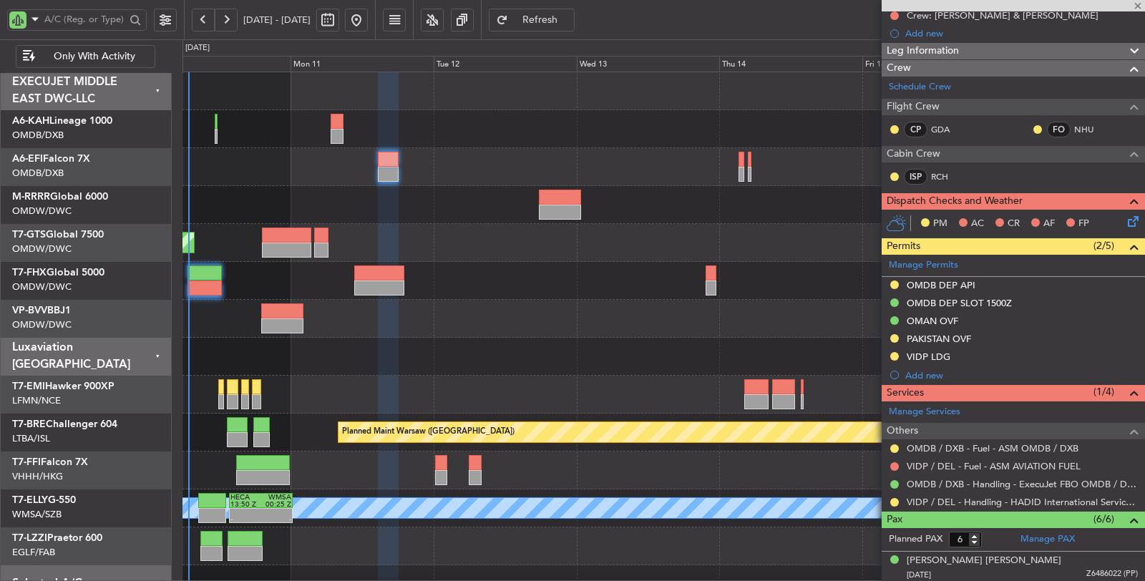
click at [748, 179] on div at bounding box center [750, 174] width 4 height 15
type input "0"
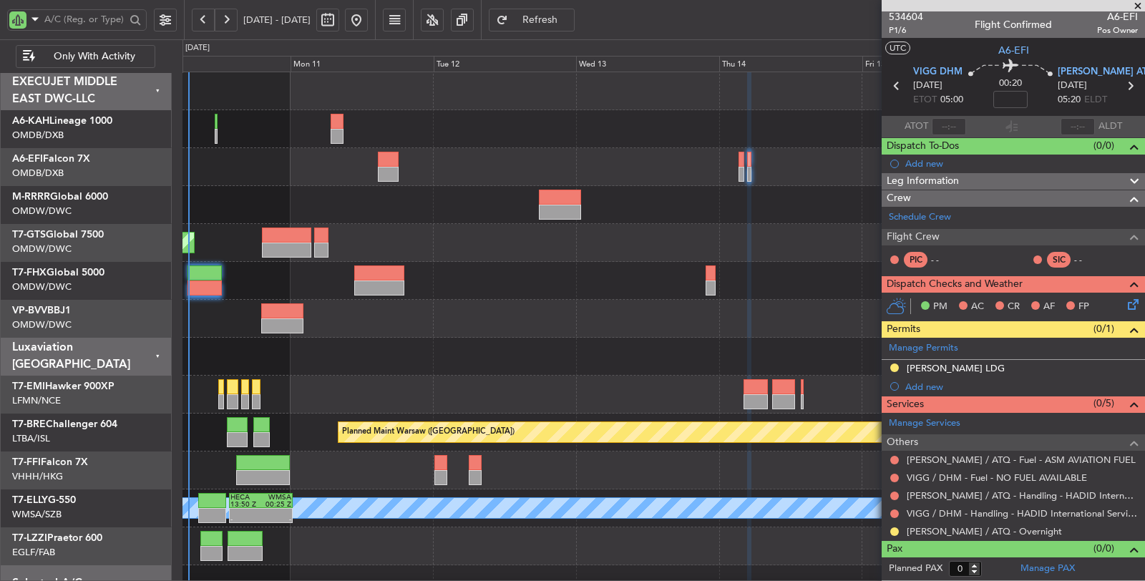
scroll to position [0, 0]
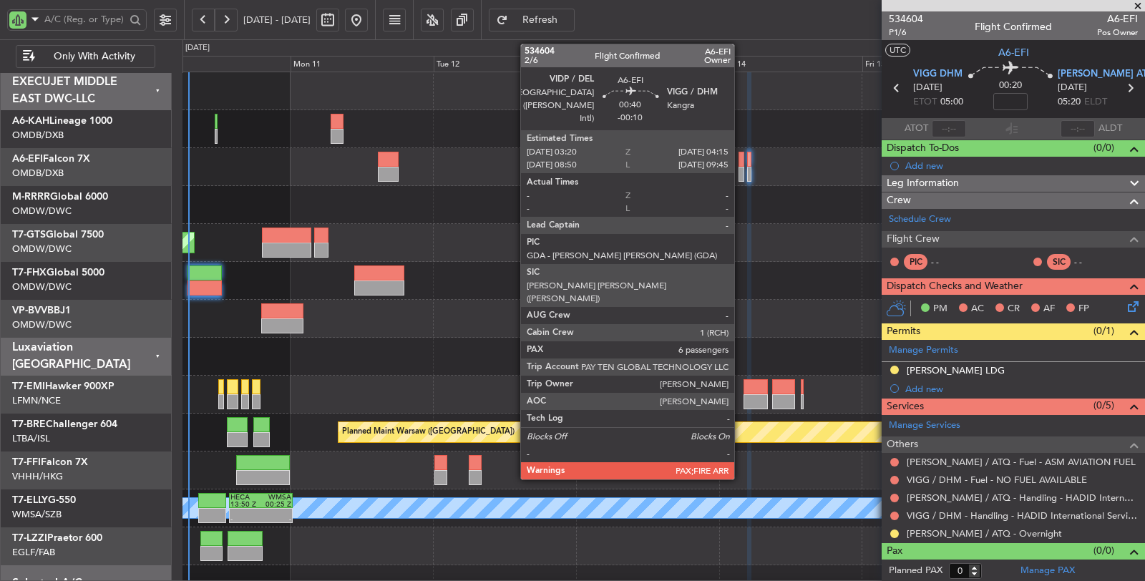
click at [741, 176] on div at bounding box center [741, 174] width 6 height 15
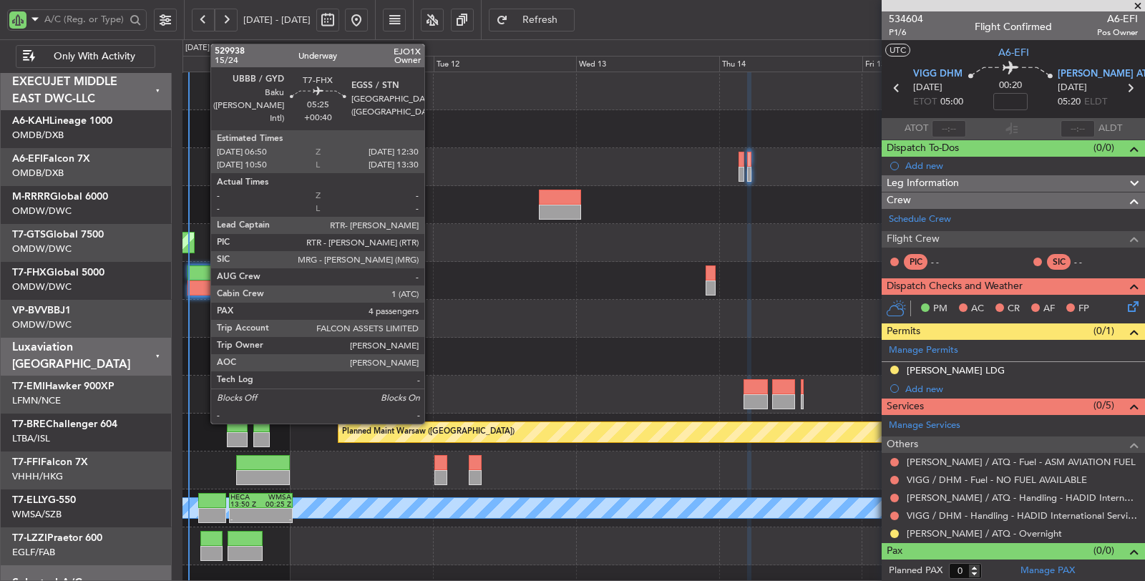
click at [203, 280] on div at bounding box center [204, 287] width 34 height 15
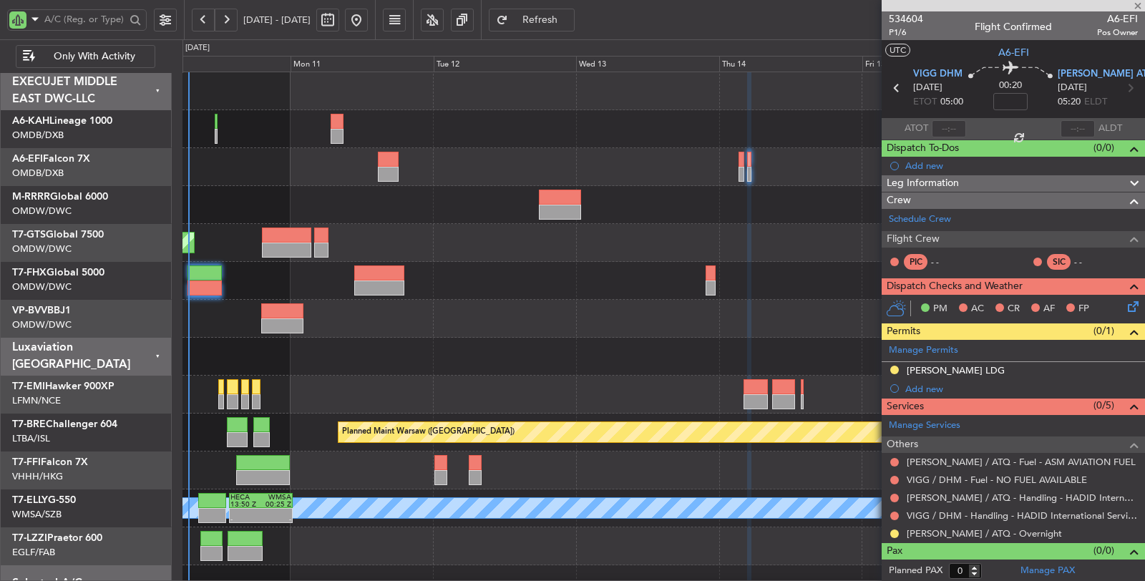
type input "+00:40"
type input "4"
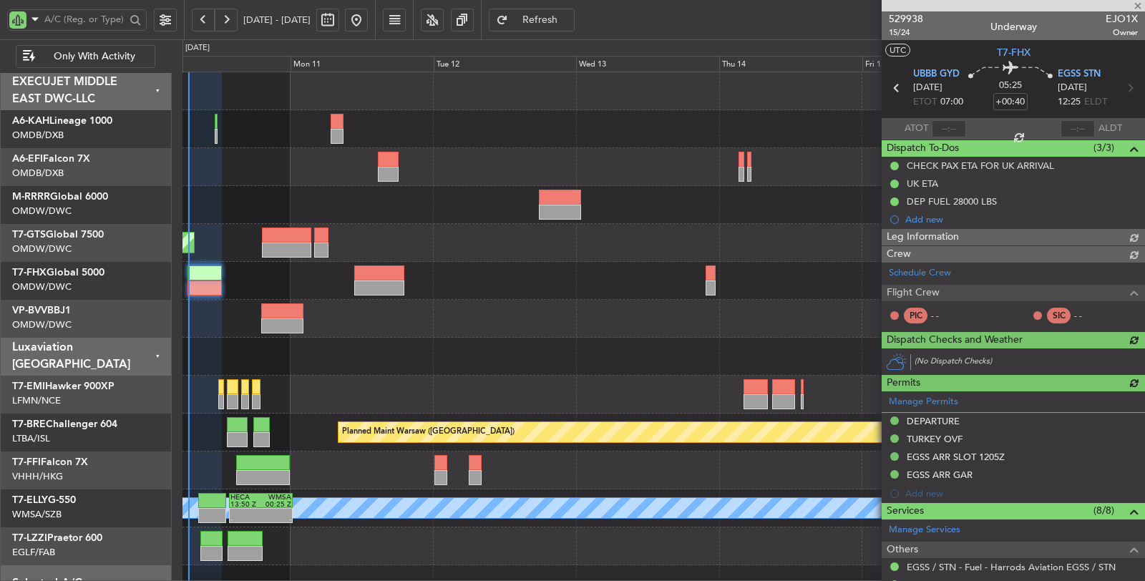
type input "Dherander Fithani (DHF)"
type input "6717"
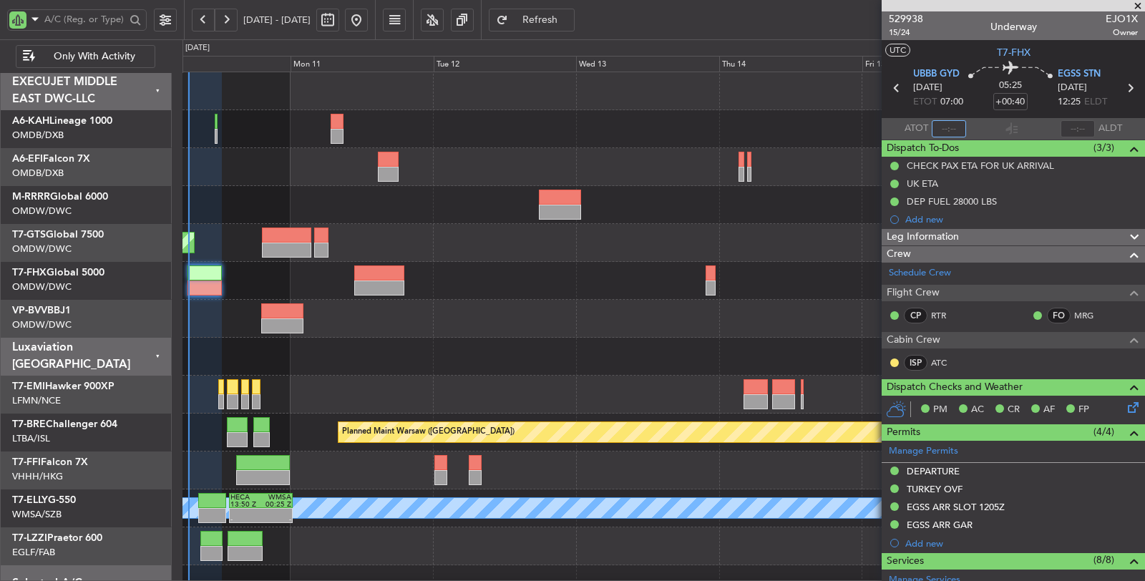
click at [947, 134] on input "text" at bounding box center [948, 128] width 34 height 17
click at [605, 303] on div at bounding box center [662, 319] width 961 height 38
type input "06:52"
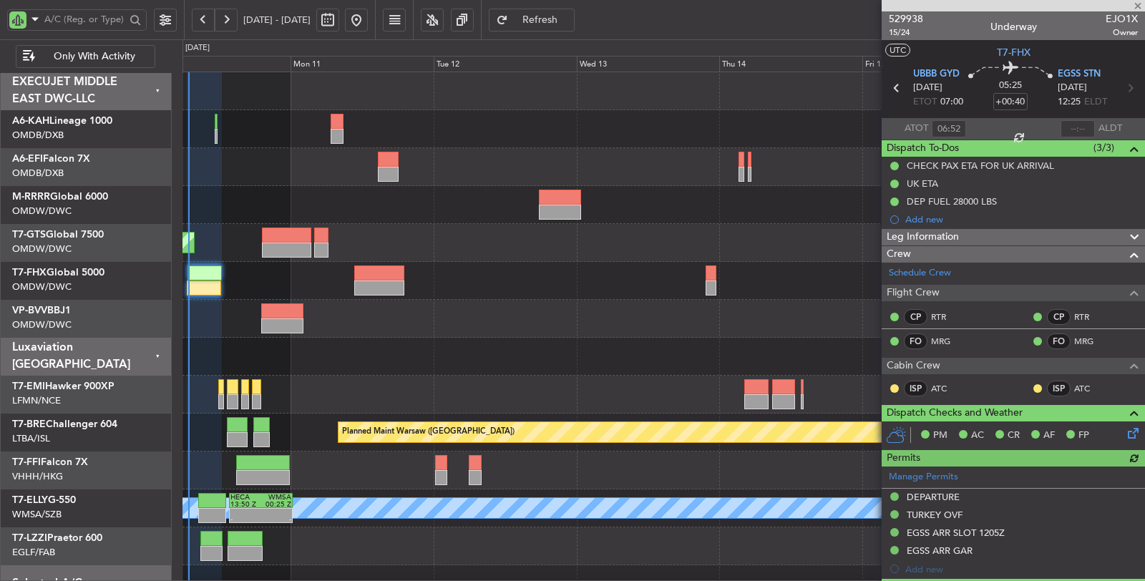
type input "Dherander Fithani (DHF)"
type input "6717"
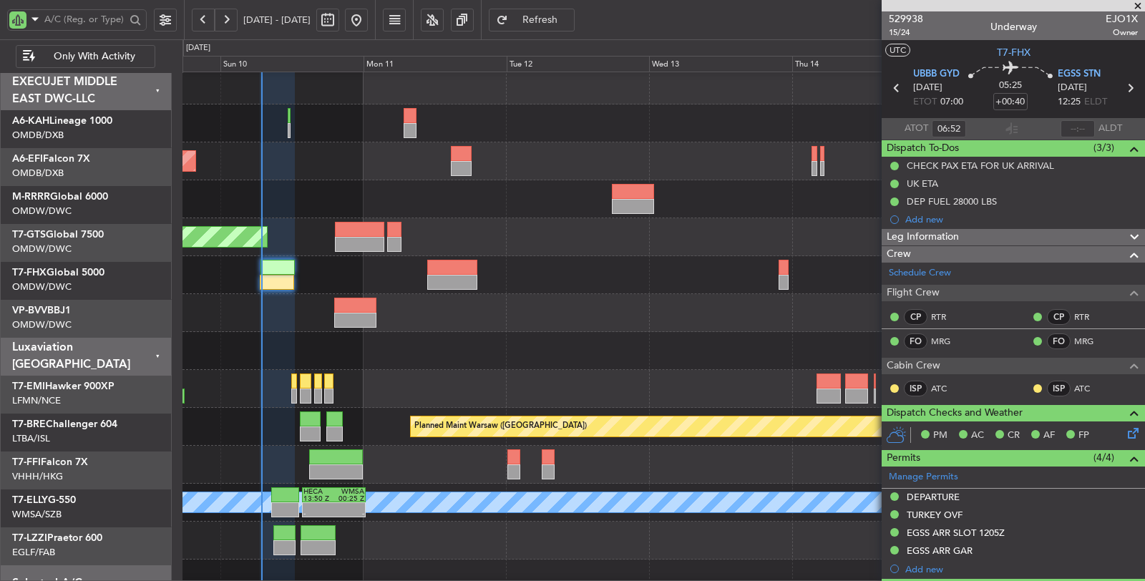
scroll to position [6, 0]
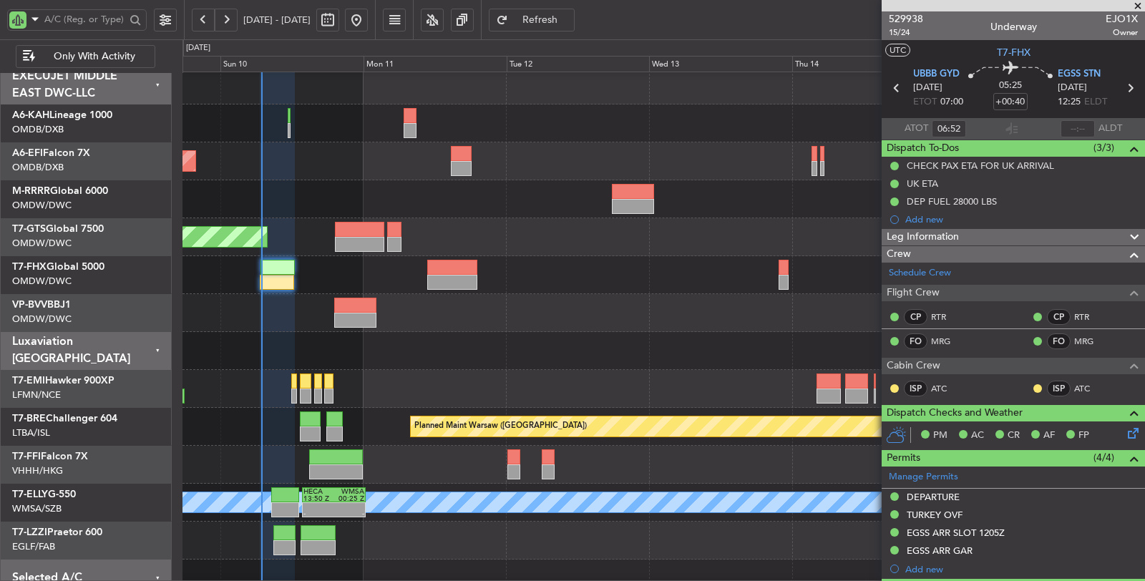
click at [508, 299] on div at bounding box center [662, 313] width 961 height 38
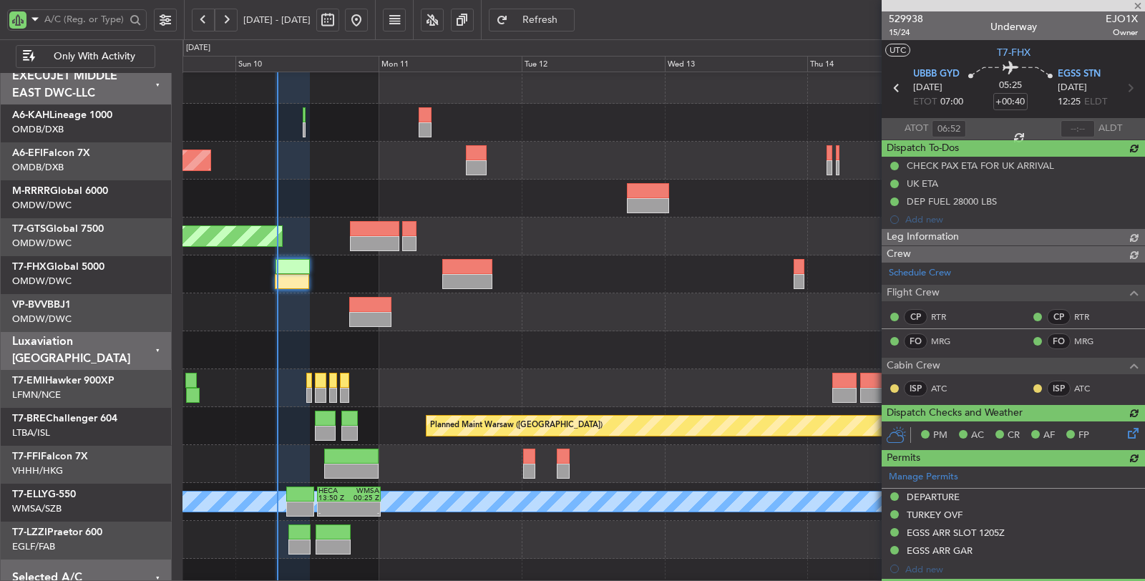
type input "Dherander Fithani (DHF)"
type input "6717"
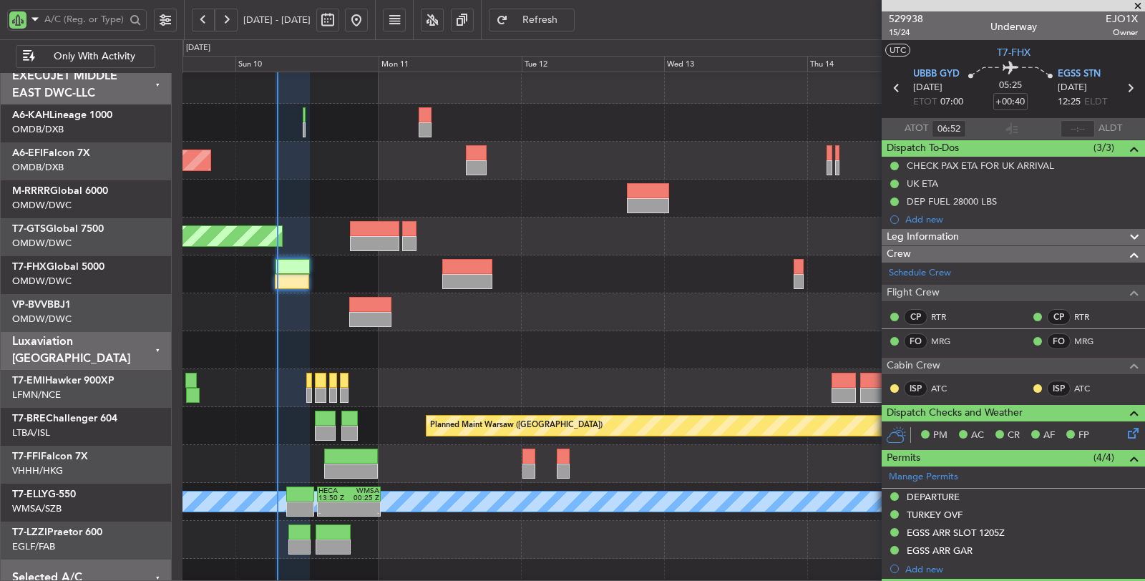
click at [599, 342] on div at bounding box center [662, 350] width 961 height 38
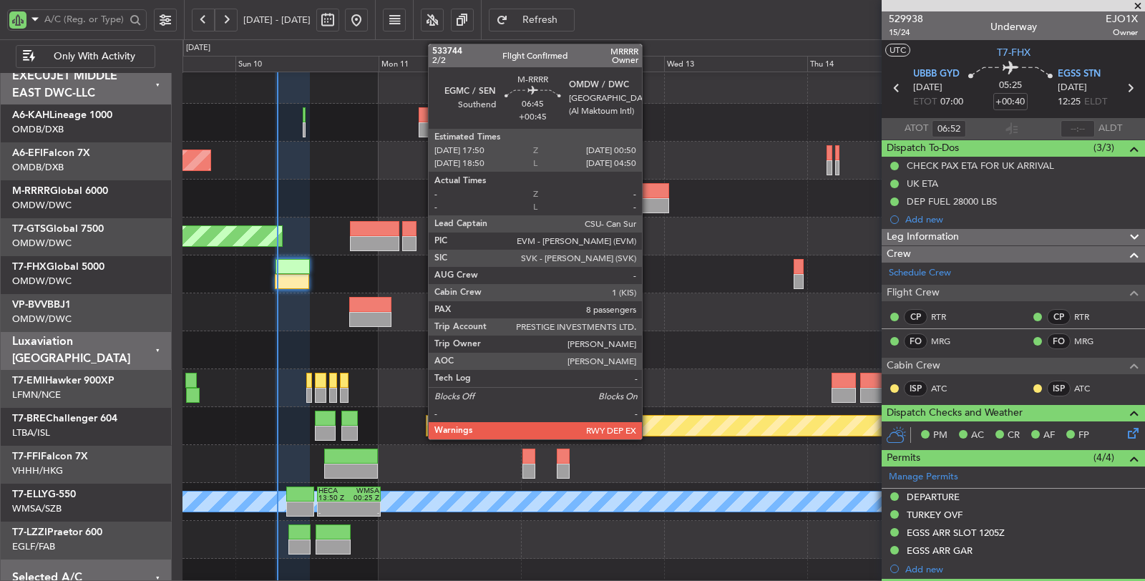
click at [649, 201] on div at bounding box center [648, 205] width 42 height 15
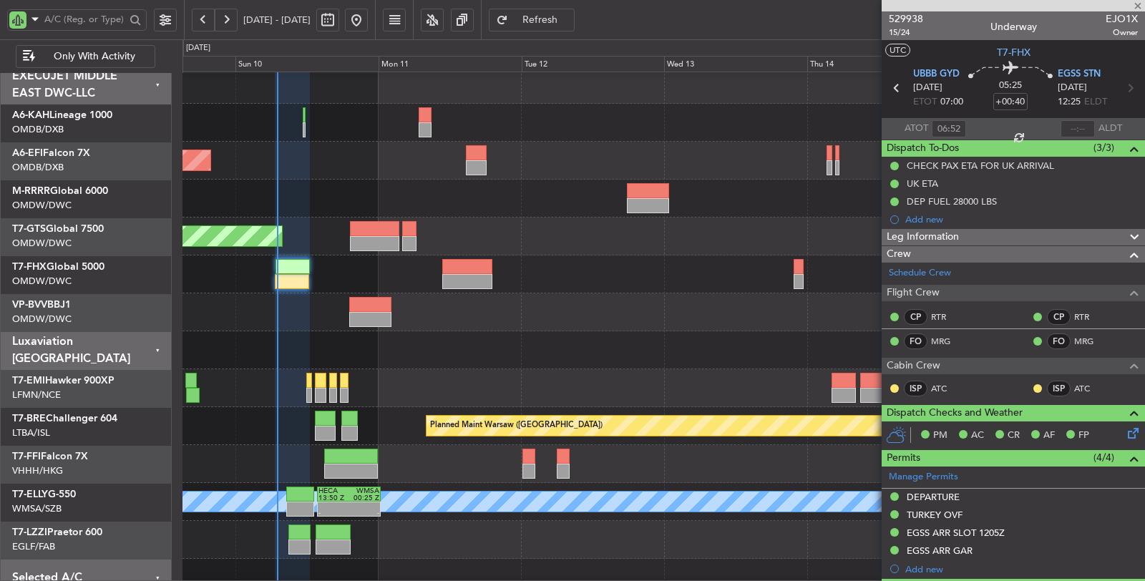
type input "+00:45"
type input "8"
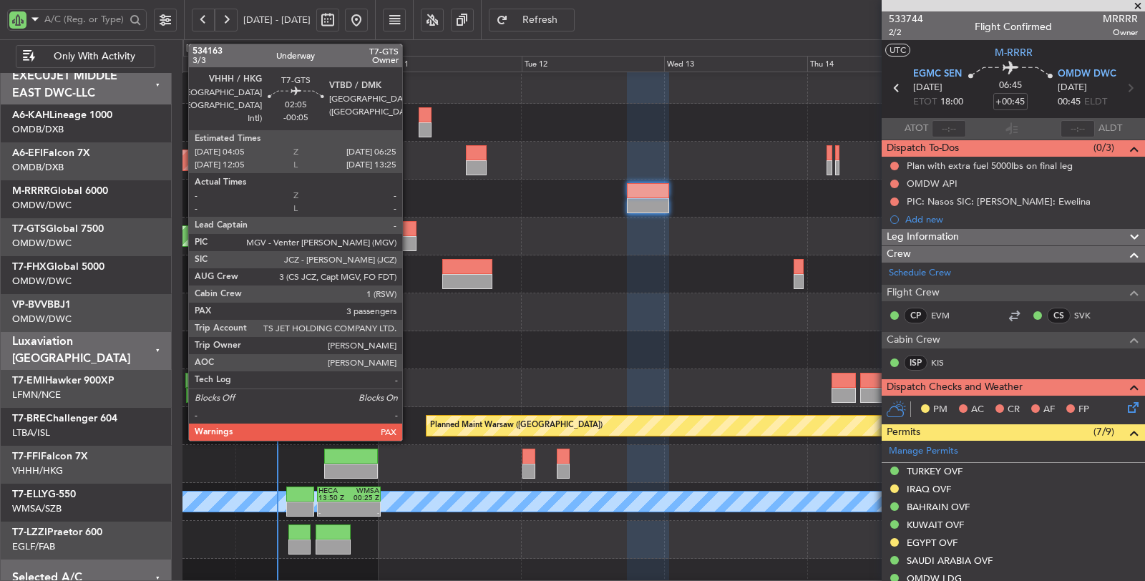
click at [409, 238] on div at bounding box center [409, 243] width 14 height 15
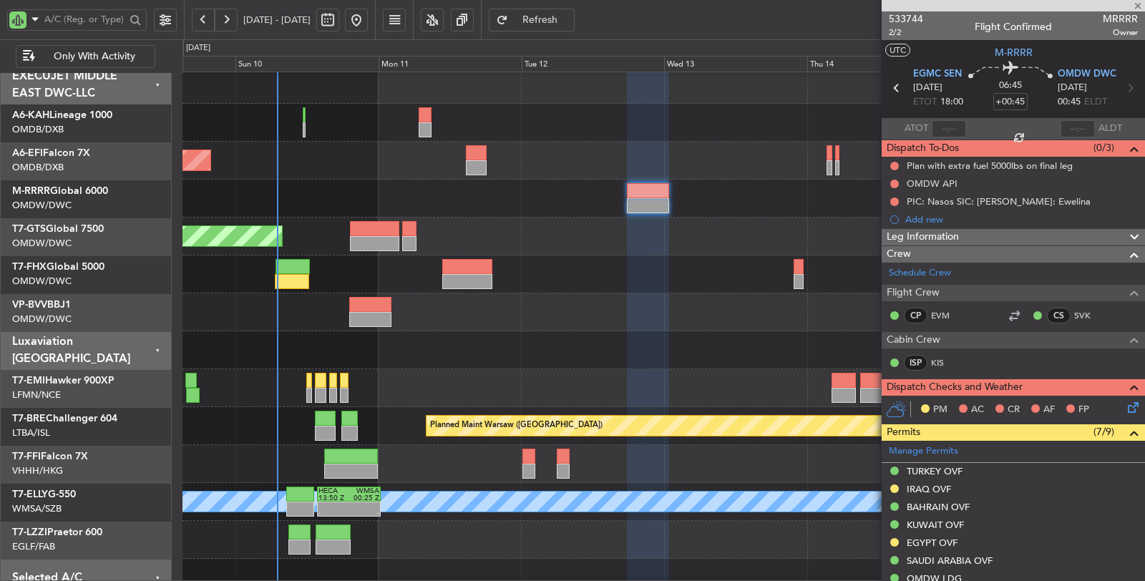
type input "-00:05"
type input "3"
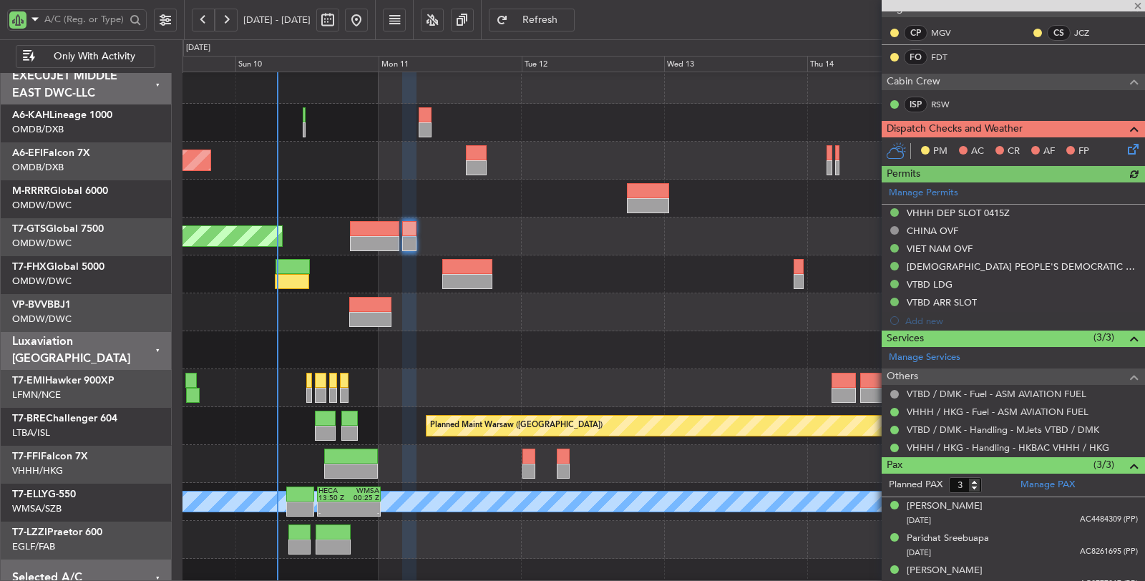
scroll to position [273, 0]
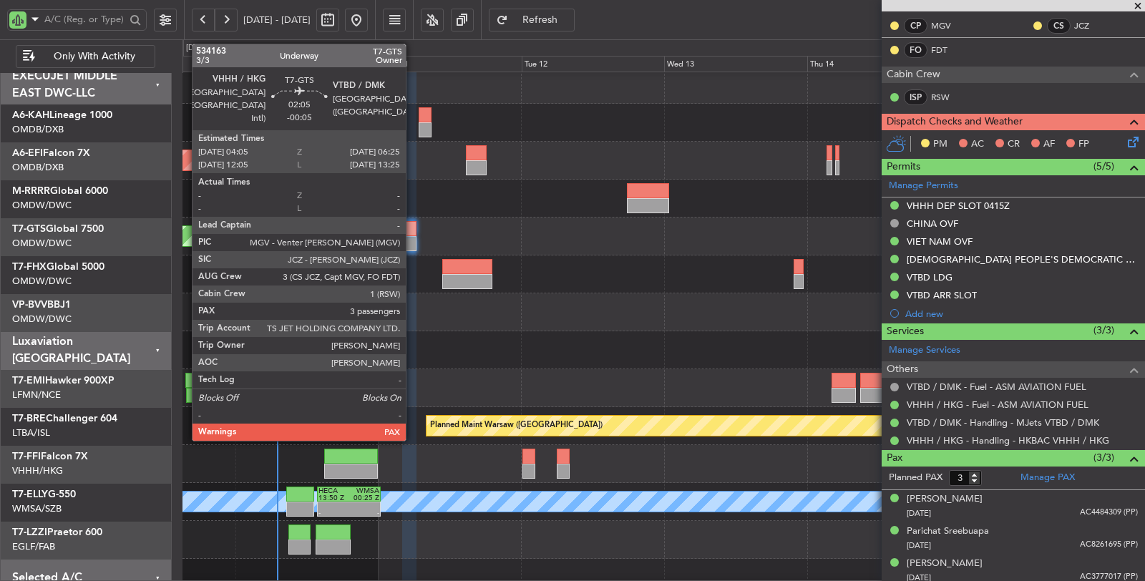
click at [413, 240] on div at bounding box center [409, 243] width 14 height 15
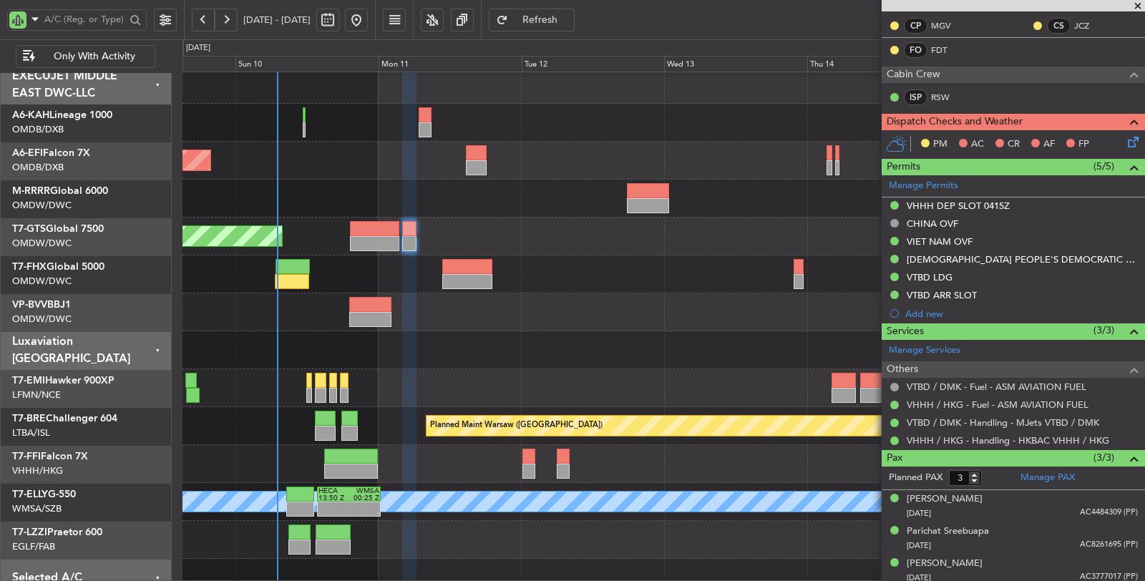
click at [497, 331] on div at bounding box center [662, 350] width 961 height 38
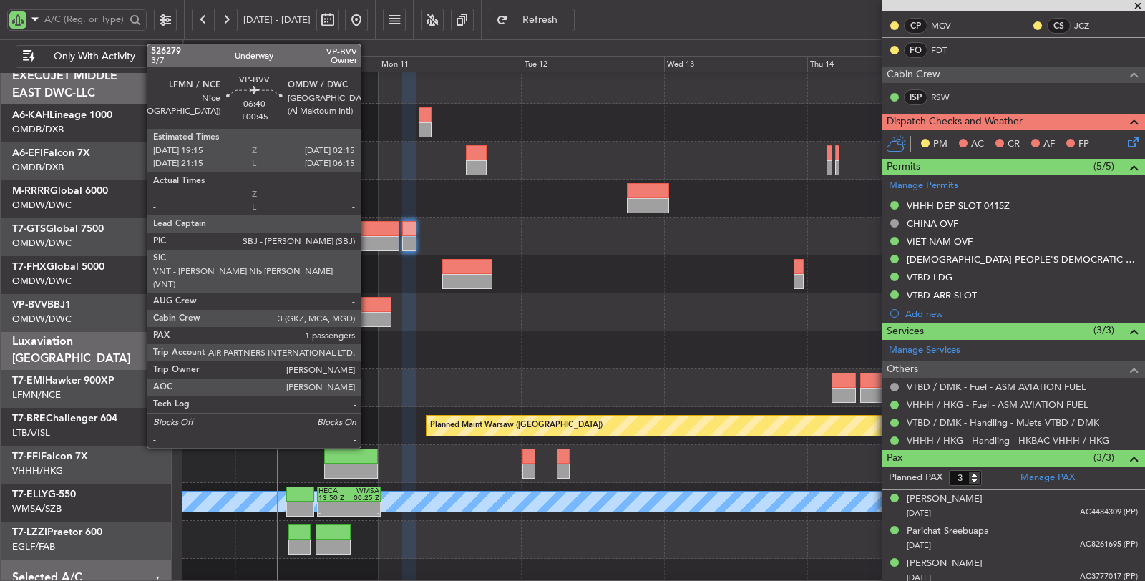
click at [368, 317] on div at bounding box center [370, 319] width 42 height 15
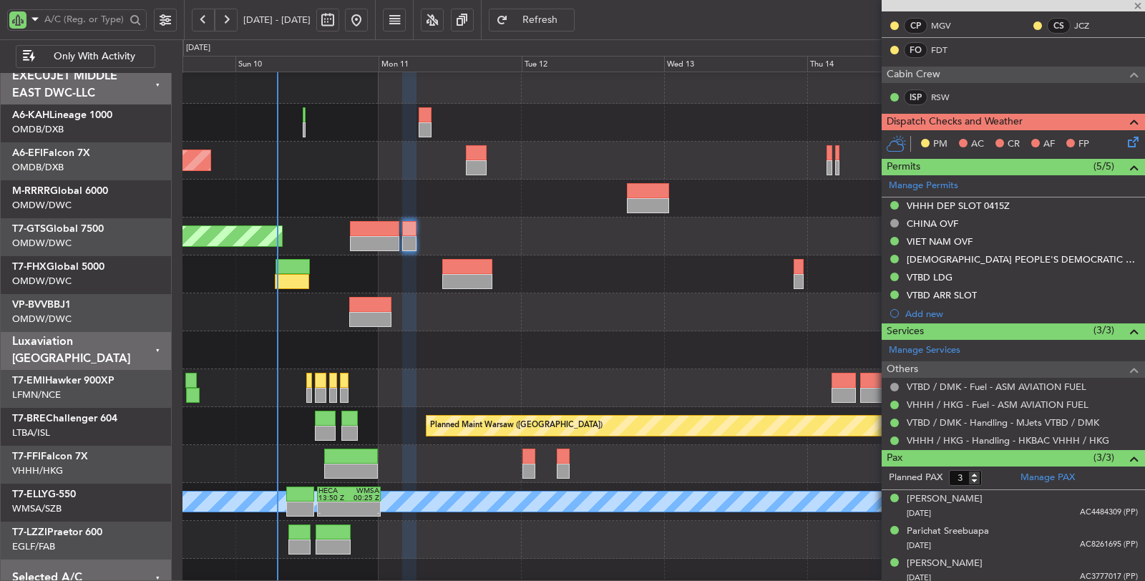
type input "+00:45"
type input "1"
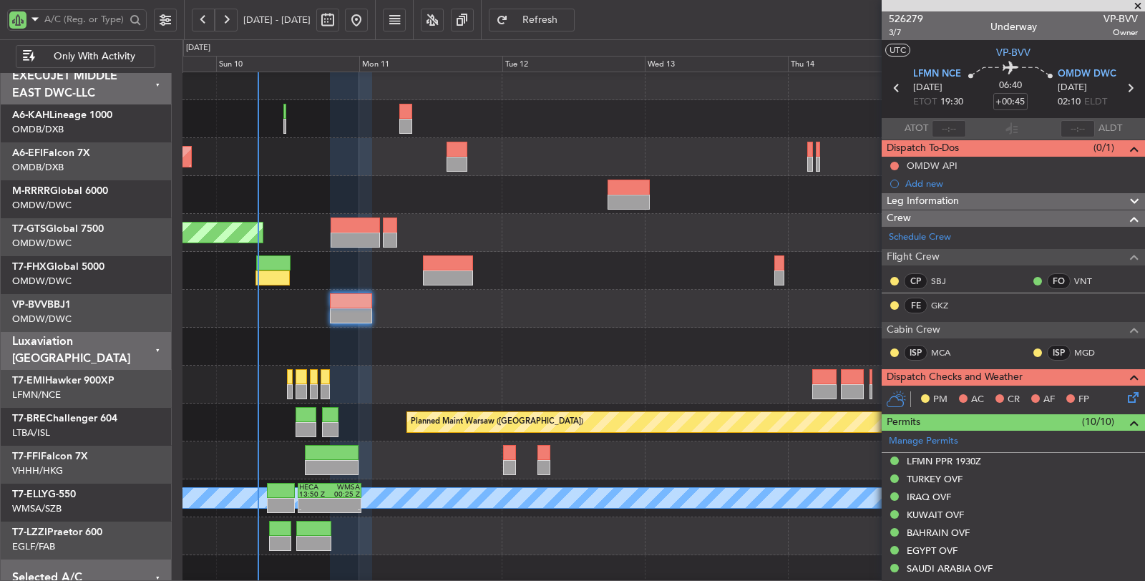
click at [573, 342] on div at bounding box center [662, 347] width 961 height 38
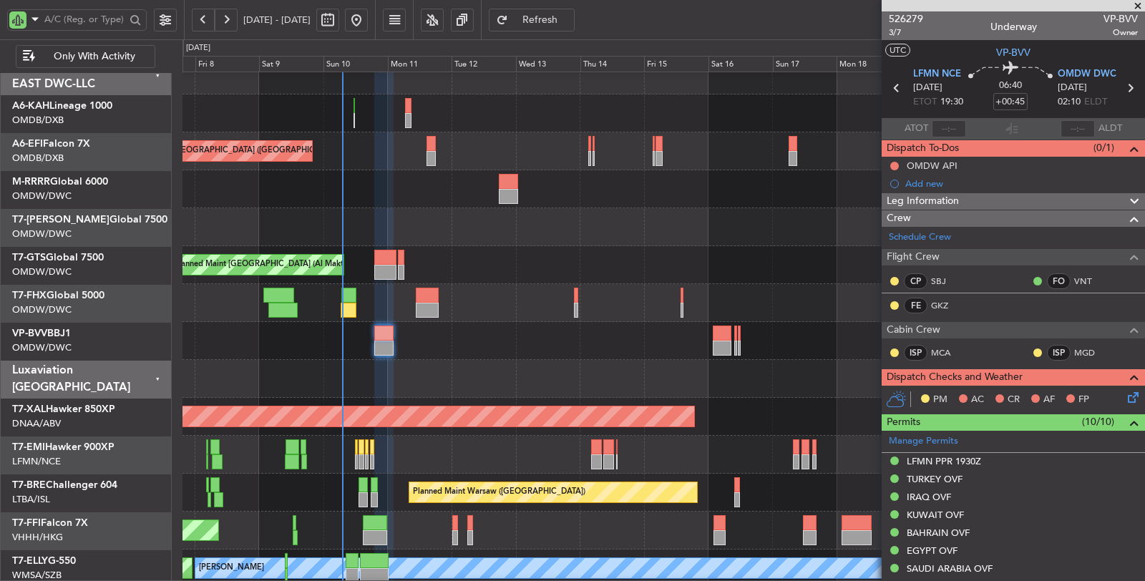
scroll to position [10, 0]
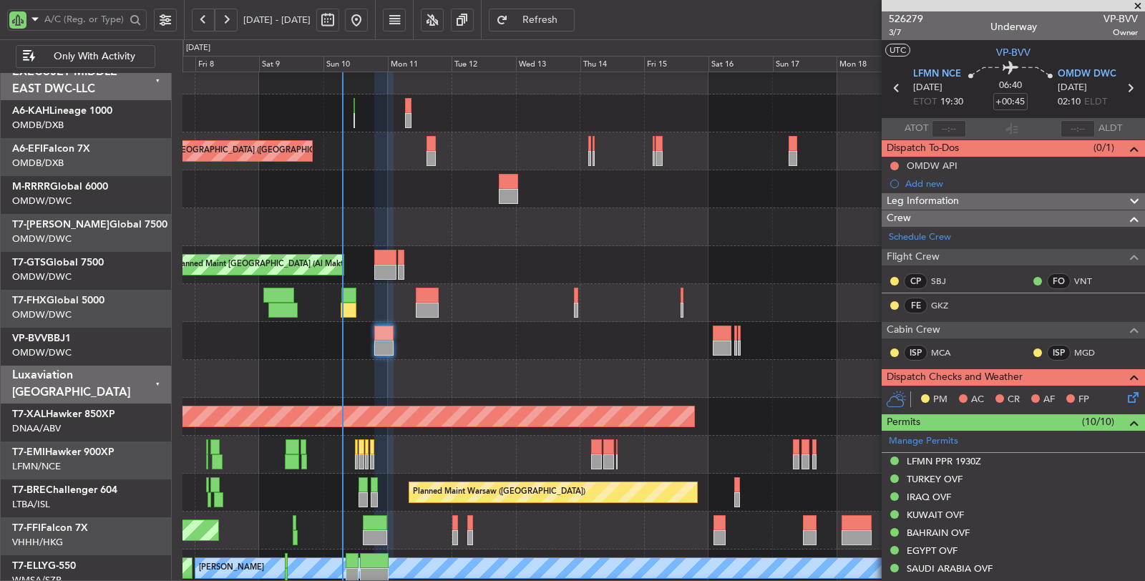
click at [711, 217] on div at bounding box center [662, 227] width 961 height 38
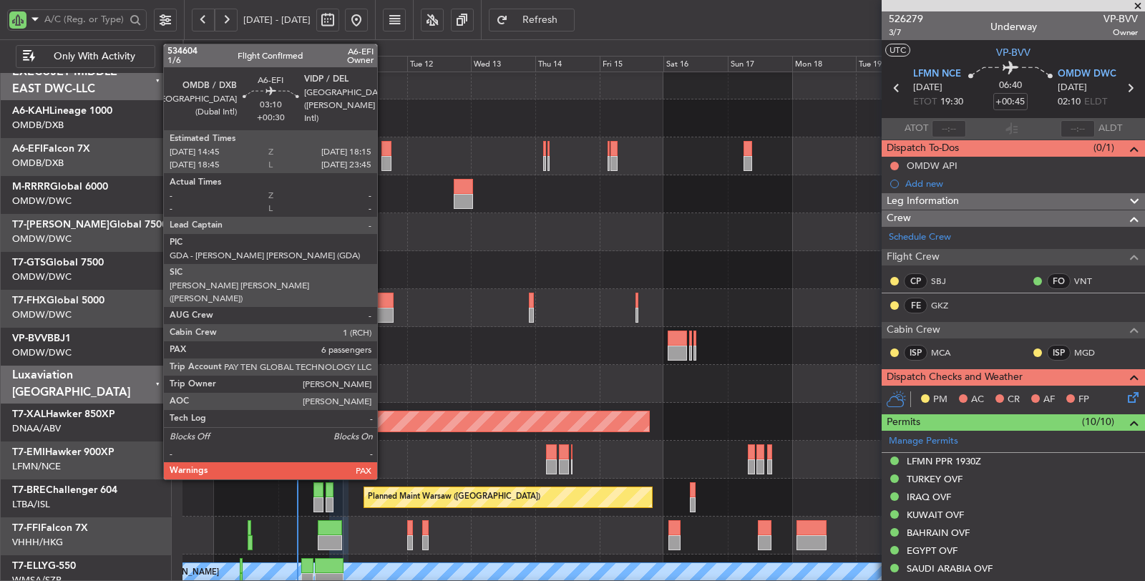
click at [384, 163] on div at bounding box center [386, 163] width 10 height 15
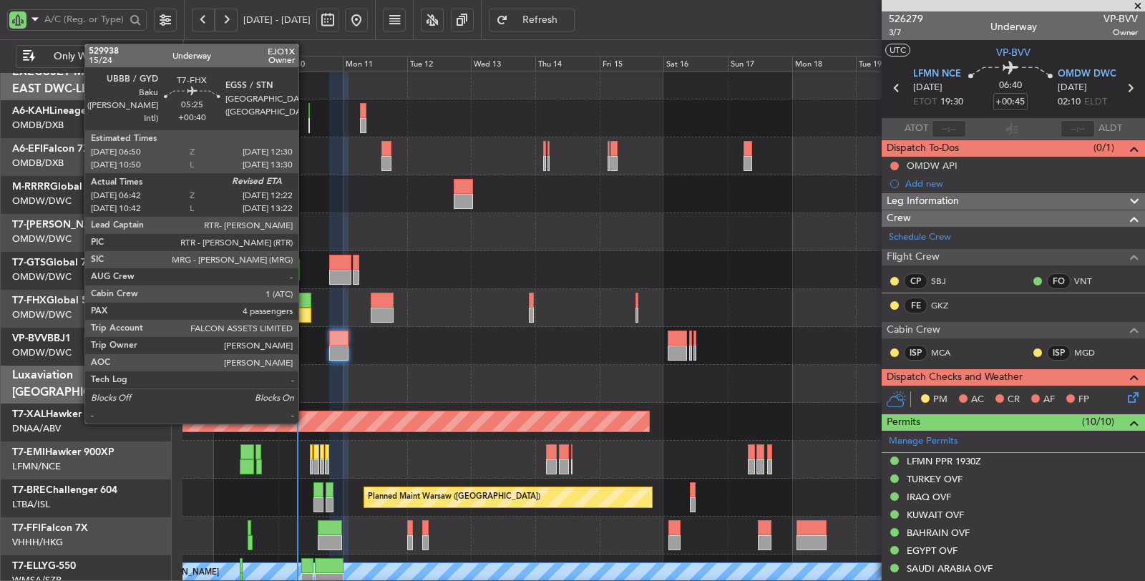
click at [305, 312] on div at bounding box center [303, 315] width 16 height 15
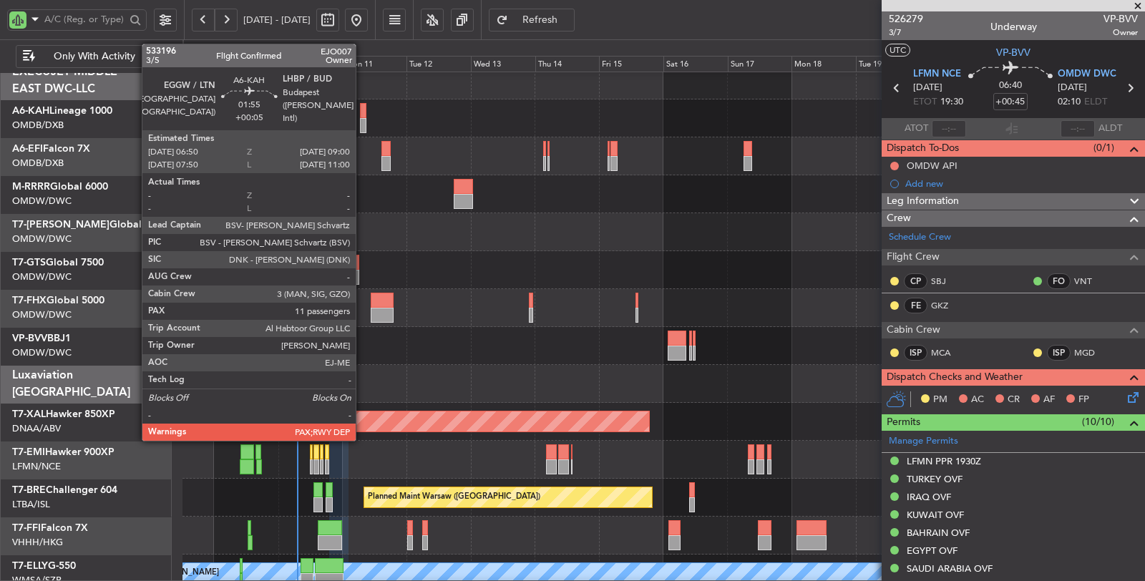
click at [363, 122] on div at bounding box center [363, 125] width 6 height 15
click at [360, 118] on div at bounding box center [363, 125] width 6 height 15
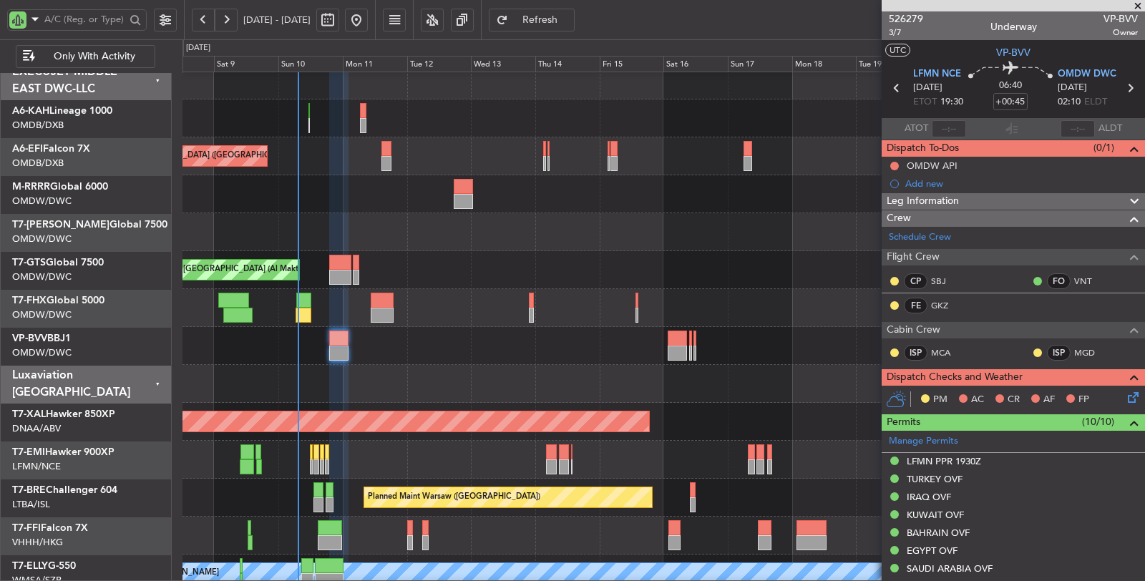
click at [348, 194] on div at bounding box center [663, 194] width 962 height 38
